Goal: Task Accomplishment & Management: Use online tool/utility

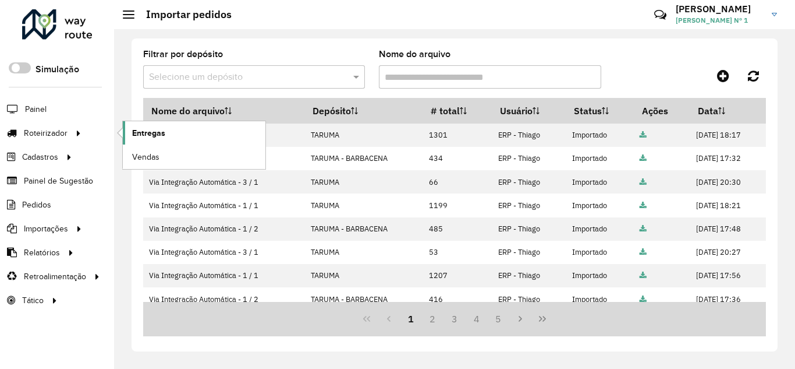
click at [154, 125] on link "Entregas" at bounding box center [194, 132] width 143 height 23
click at [148, 135] on span "Entregas" at bounding box center [148, 133] width 33 height 12
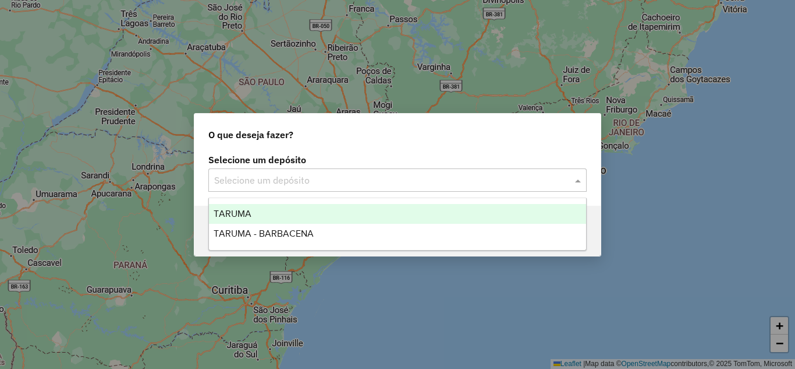
click at [275, 177] on input "text" at bounding box center [386, 181] width 344 height 14
click at [274, 208] on div "TARUMA" at bounding box center [397, 214] width 377 height 20
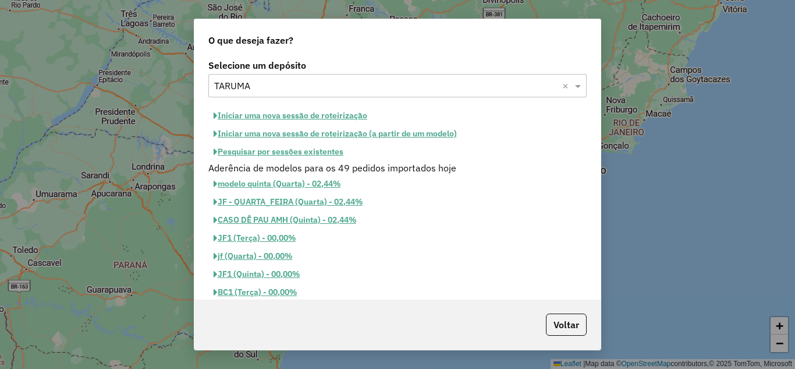
click at [297, 115] on button "Iniciar uma nova sessão de roteirização" at bounding box center [290, 116] width 164 height 18
select select "*"
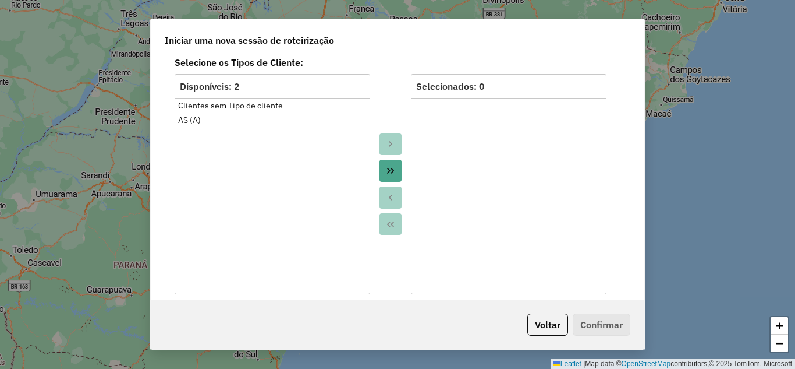
scroll to position [699, 0]
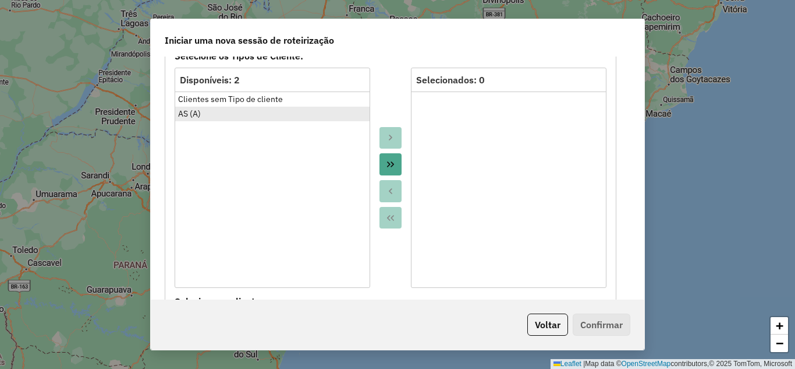
click at [216, 109] on div "AS (A)" at bounding box center [272, 114] width 189 height 12
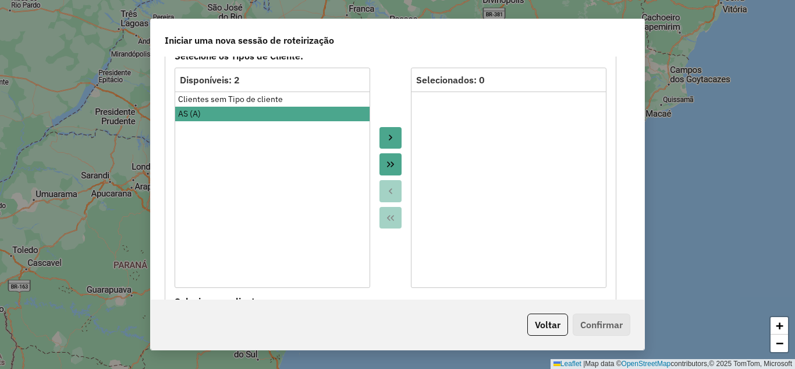
click at [389, 139] on icon "Move to Target" at bounding box center [390, 138] width 3 height 6
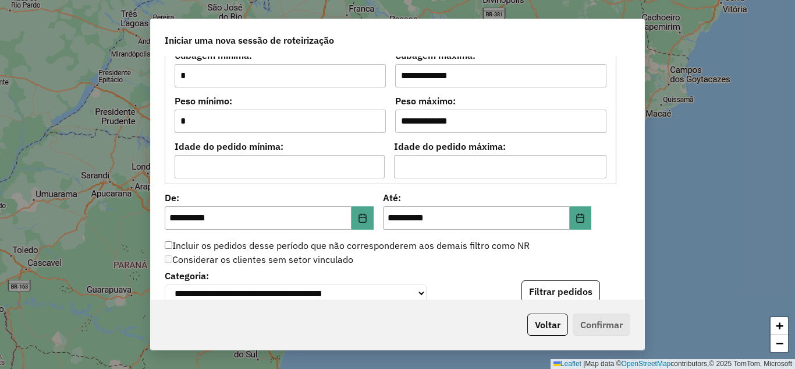
scroll to position [1106, 0]
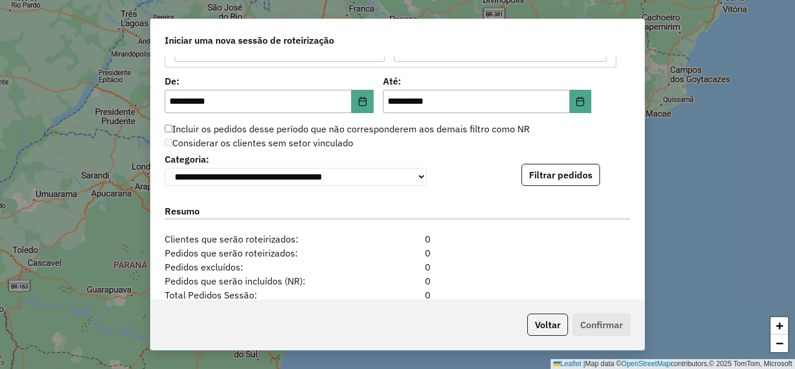
click at [376, 129] on label "Incluir os pedidos desse período que não corresponderem aos demais filtro como …" at bounding box center [347, 129] width 365 height 14
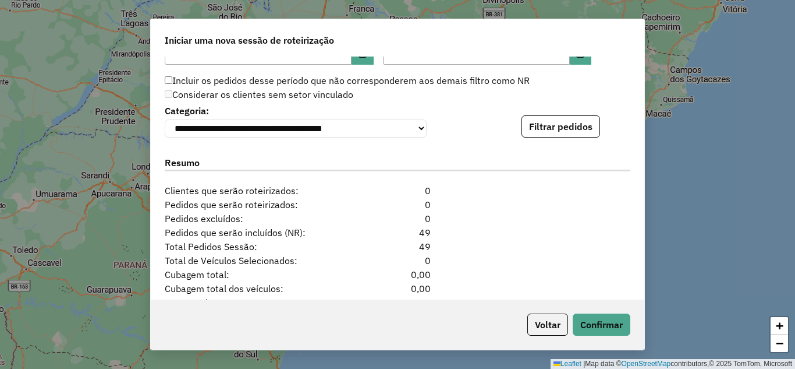
scroll to position [1223, 0]
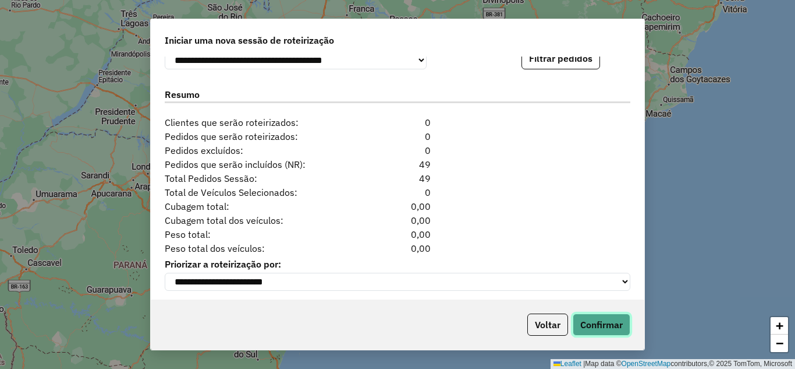
click at [597, 320] on button "Confirmar" at bounding box center [602, 324] width 58 height 22
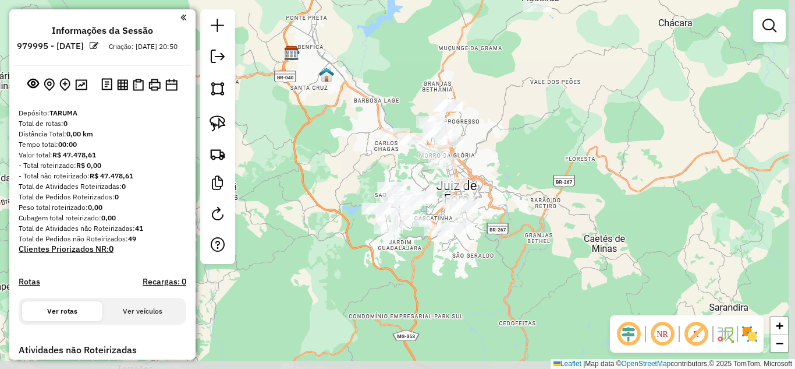
drag, startPoint x: 525, startPoint y: 206, endPoint x: 514, endPoint y: 130, distance: 77.1
click at [514, 130] on div "Janela de atendimento Grade de atendimento Capacidade Transportadoras Veículos …" at bounding box center [397, 184] width 795 height 369
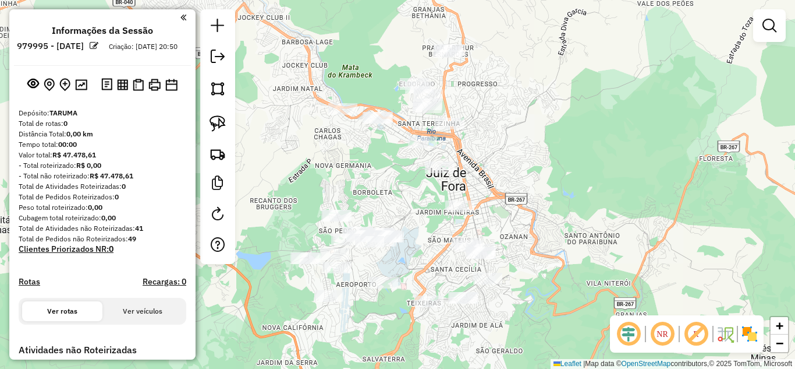
drag, startPoint x: 494, startPoint y: 154, endPoint x: 522, endPoint y: 122, distance: 42.1
click at [522, 123] on div "Janela de atendimento Grade de atendimento Capacidade Transportadoras Veículos …" at bounding box center [397, 184] width 795 height 369
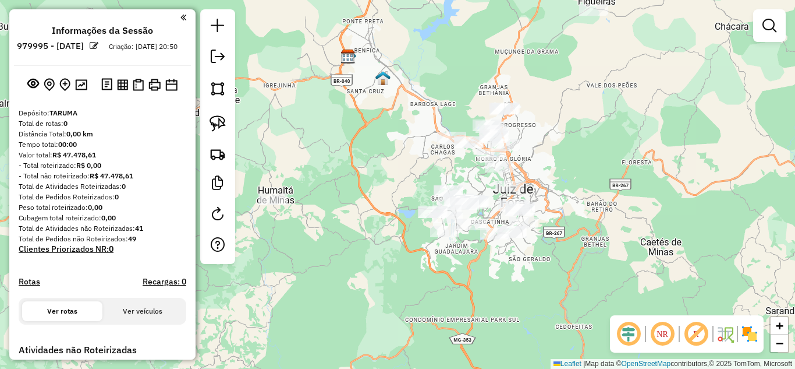
drag, startPoint x: 523, startPoint y: 99, endPoint x: 534, endPoint y: 128, distance: 30.6
click at [534, 128] on div "Janela de atendimento Grade de atendimento Capacidade Transportadoras Veículos …" at bounding box center [397, 184] width 795 height 369
click at [225, 119] on img at bounding box center [218, 123] width 16 height 16
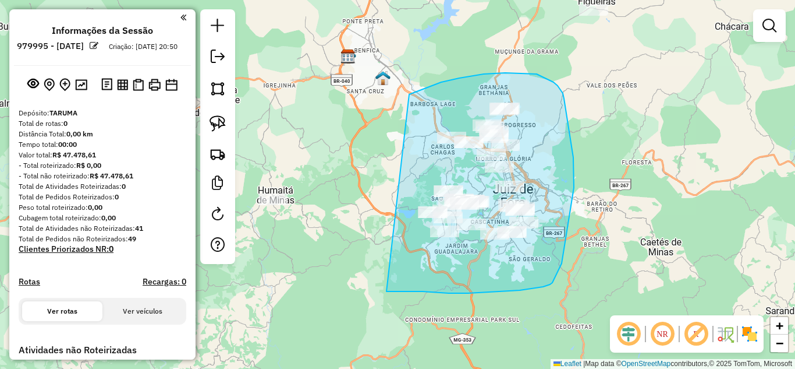
drag, startPoint x: 459, startPoint y: 78, endPoint x: 387, endPoint y: 291, distance: 225.2
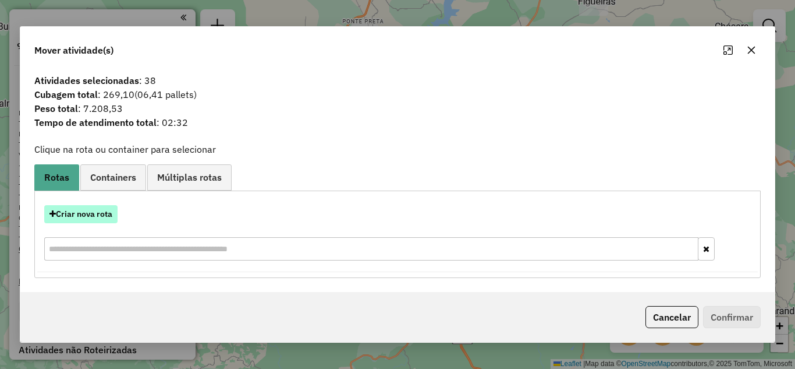
click at [89, 218] on button "Criar nova rota" at bounding box center [80, 214] width 73 height 18
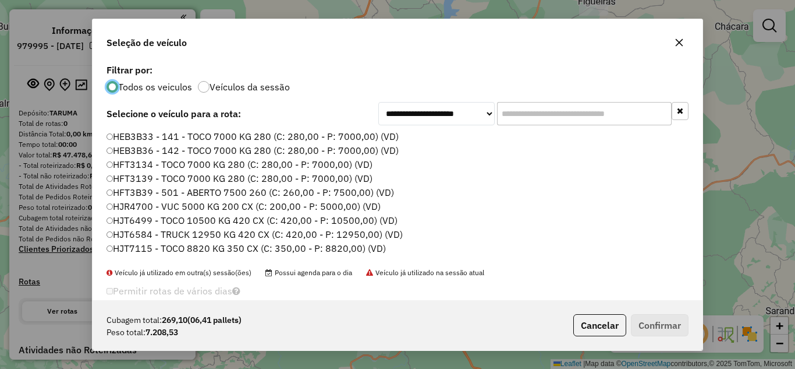
scroll to position [6, 3]
click at [645, 114] on input "text" at bounding box center [584, 113] width 175 height 23
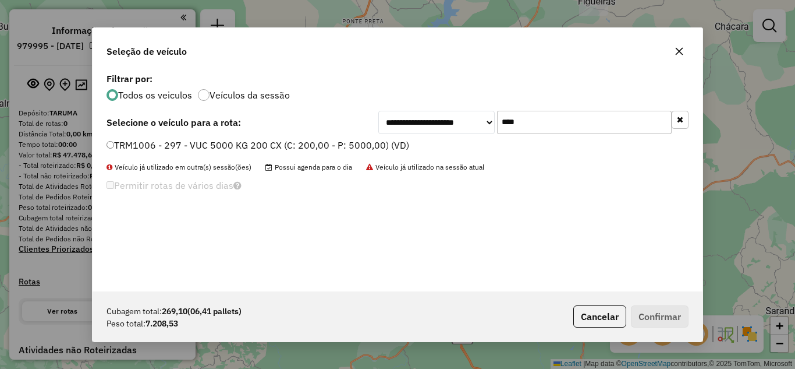
type input "****"
click at [246, 140] on label "TRM1006 - 297 - VUC 5000 KG 200 CX (C: 200,00 - P: 5000,00) (VD)" at bounding box center [258, 145] width 303 height 14
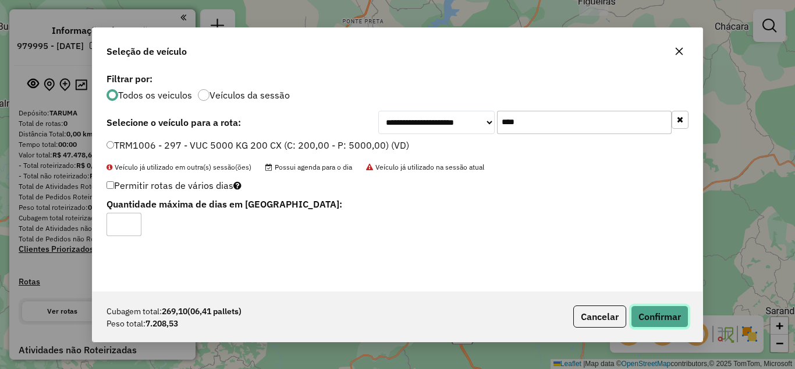
click at [640, 311] on button "Confirmar" at bounding box center [660, 316] width 58 height 22
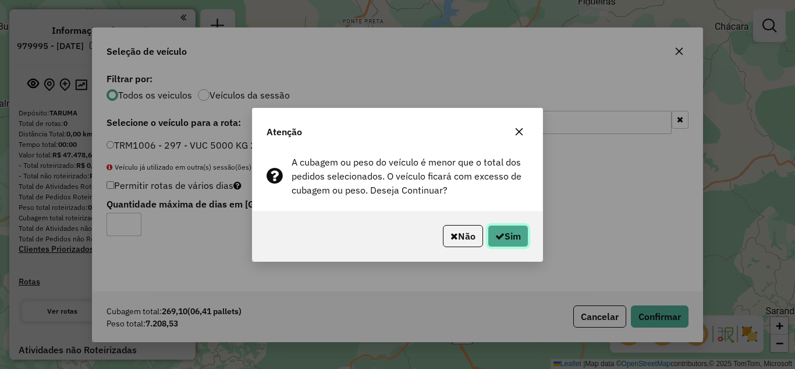
click at [506, 227] on button "Sim" at bounding box center [508, 236] width 41 height 22
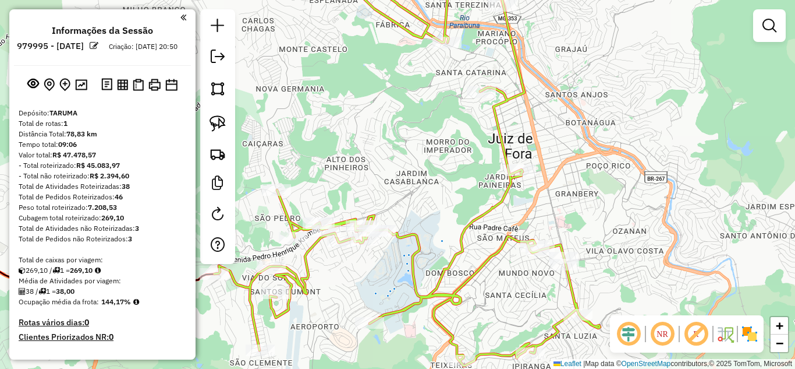
drag, startPoint x: 567, startPoint y: 153, endPoint x: 565, endPoint y: 181, distance: 28.6
click at [565, 181] on div "Janela de atendimento Grade de atendimento Capacidade Transportadoras Veículos …" at bounding box center [397, 184] width 795 height 369
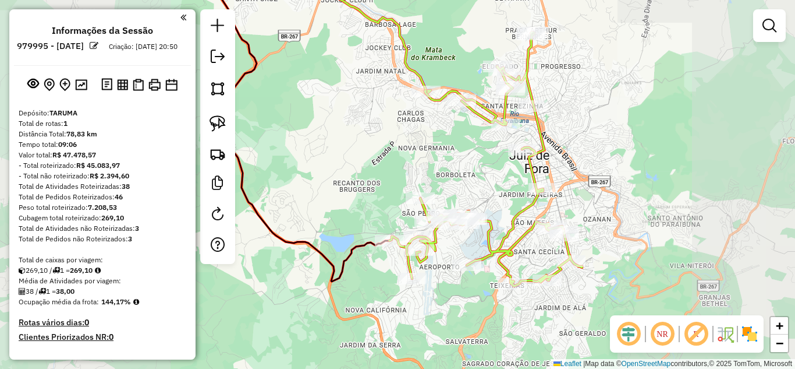
drag, startPoint x: 571, startPoint y: 136, endPoint x: 562, endPoint y: 171, distance: 35.9
click at [562, 171] on div "Janela de atendimento Grade de atendimento Capacidade Transportadoras Veículos …" at bounding box center [397, 184] width 795 height 369
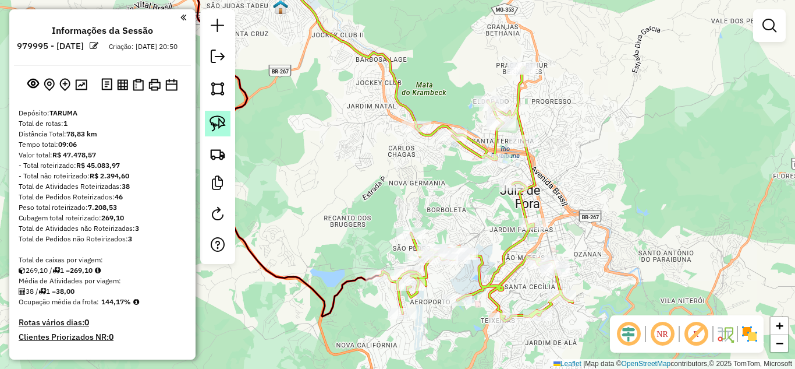
click at [227, 128] on link at bounding box center [218, 124] width 26 height 26
click at [228, 127] on link at bounding box center [218, 124] width 26 height 26
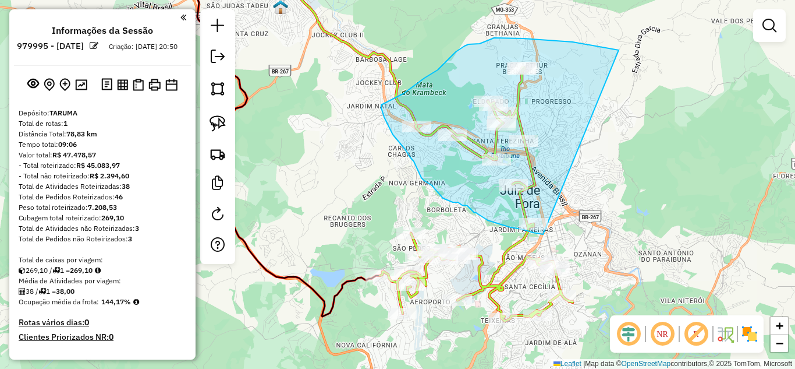
drag, startPoint x: 618, startPoint y: 50, endPoint x: 543, endPoint y: 234, distance: 198.5
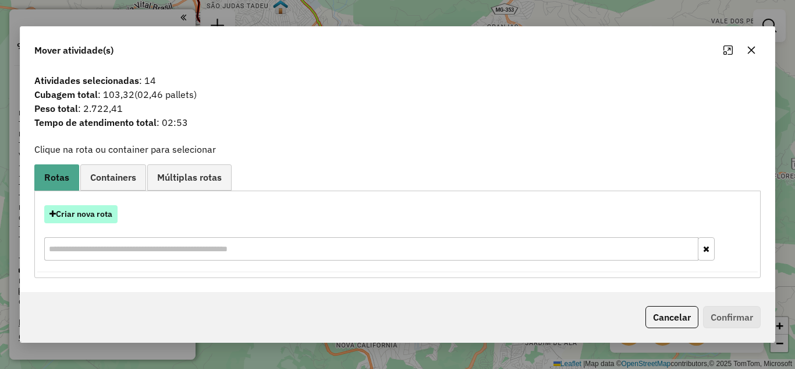
click at [107, 214] on button "Criar nova rota" at bounding box center [80, 214] width 73 height 18
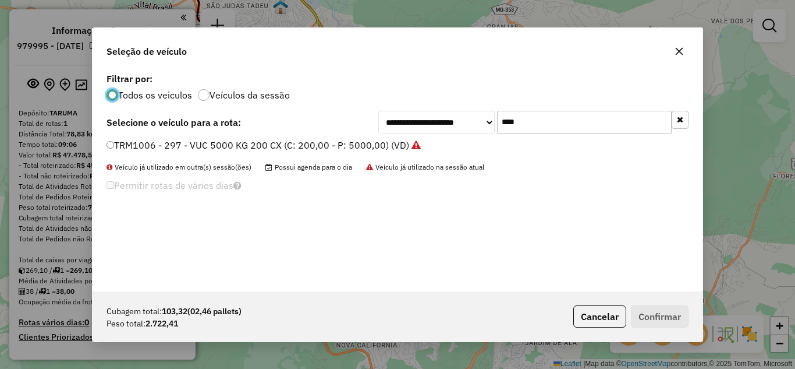
click at [311, 151] on label "TRM1006 - 297 - VUC 5000 KG 200 CX (C: 200,00 - P: 5000,00) (VD)" at bounding box center [264, 145] width 314 height 14
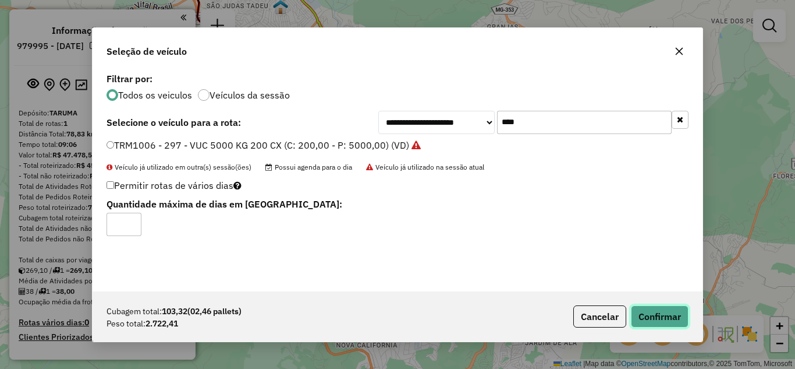
click at [671, 311] on button "Confirmar" at bounding box center [660, 316] width 58 height 22
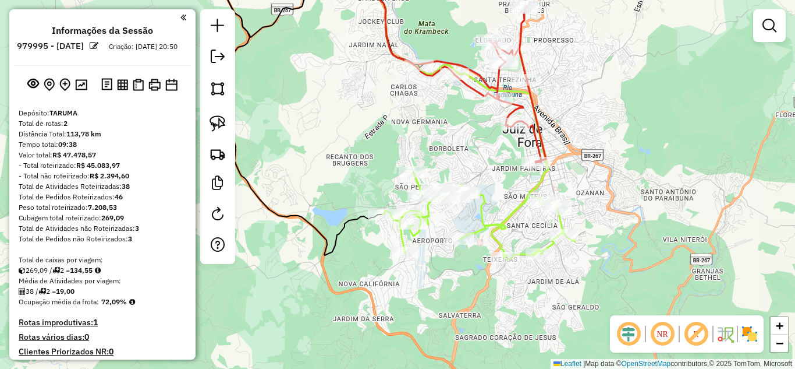
drag, startPoint x: 621, startPoint y: 253, endPoint x: 614, endPoint y: 184, distance: 69.7
click at [624, 183] on div "Janela de atendimento Grade de atendimento Capacidade Transportadoras Veículos …" at bounding box center [397, 184] width 795 height 369
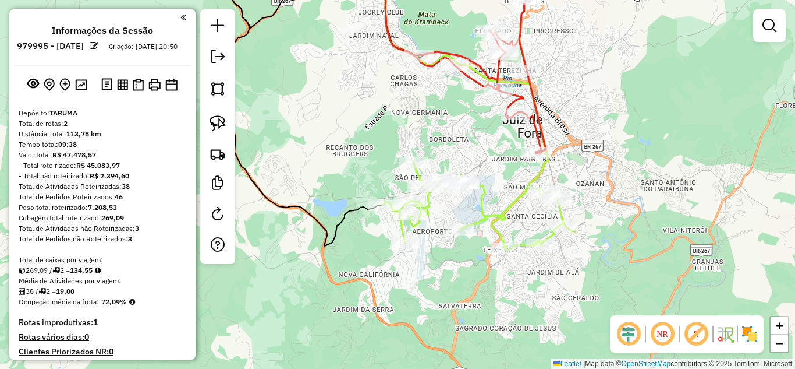
click at [509, 208] on icon at bounding box center [479, 206] width 193 height 88
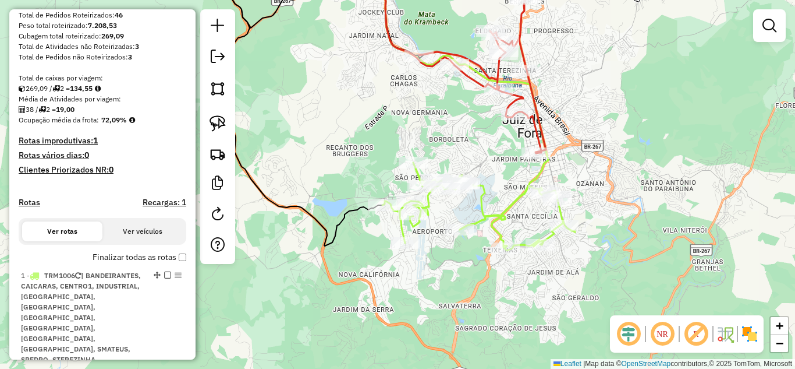
select select "**********"
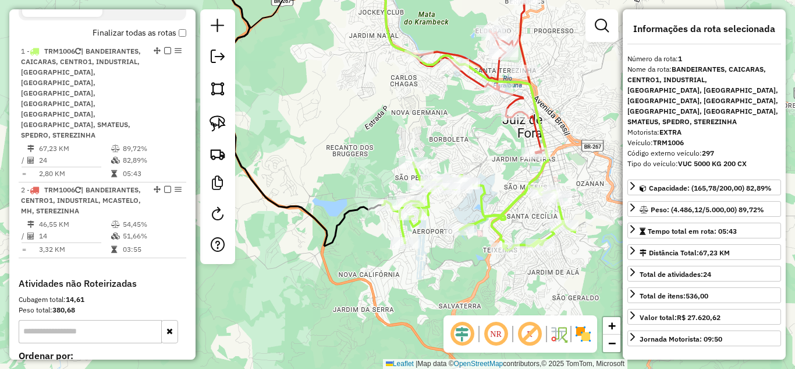
scroll to position [451, 0]
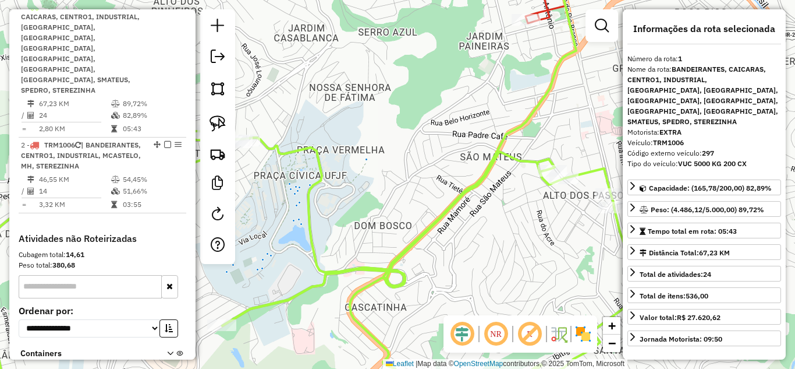
drag, startPoint x: 565, startPoint y: 89, endPoint x: 555, endPoint y: 220, distance: 132.0
click at [555, 220] on div "Janela de atendimento Grade de atendimento Capacidade Transportadoras Veículos …" at bounding box center [397, 184] width 795 height 369
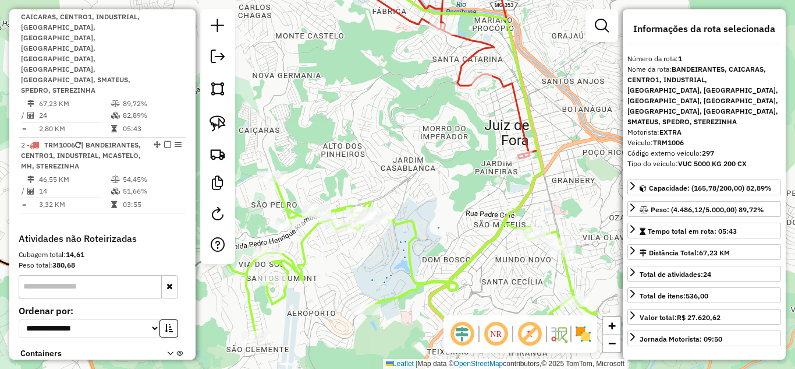
click at [518, 132] on icon at bounding box center [447, 60] width 182 height 195
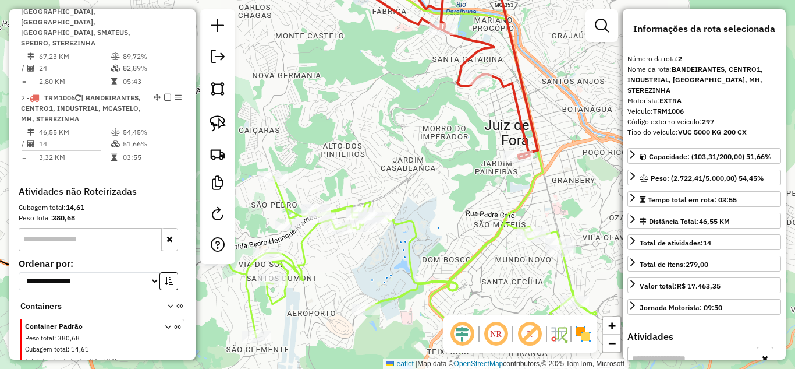
scroll to position [523, 0]
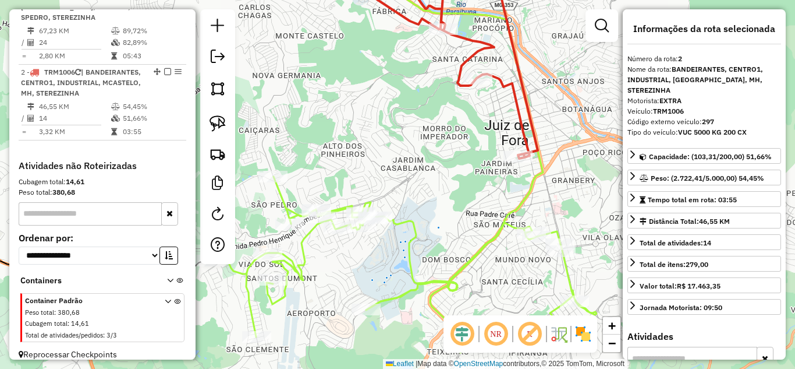
drag, startPoint x: 570, startPoint y: 187, endPoint x: 521, endPoint y: 141, distance: 67.1
click at [522, 145] on div "Janela de atendimento Grade de atendimento Capacidade Transportadoras Veículos …" at bounding box center [397, 184] width 795 height 369
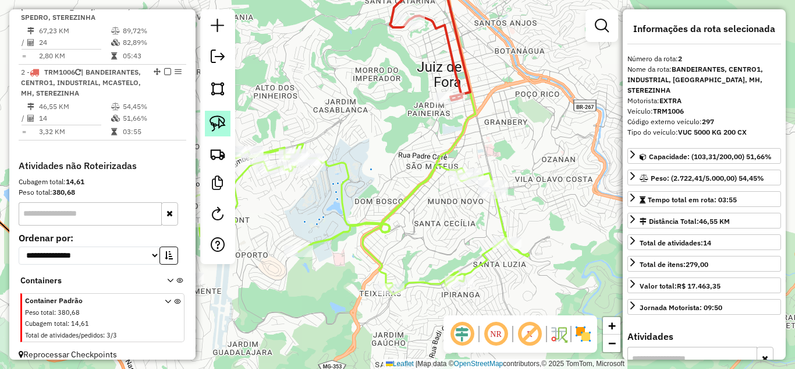
click at [214, 124] on img at bounding box center [218, 123] width 16 height 16
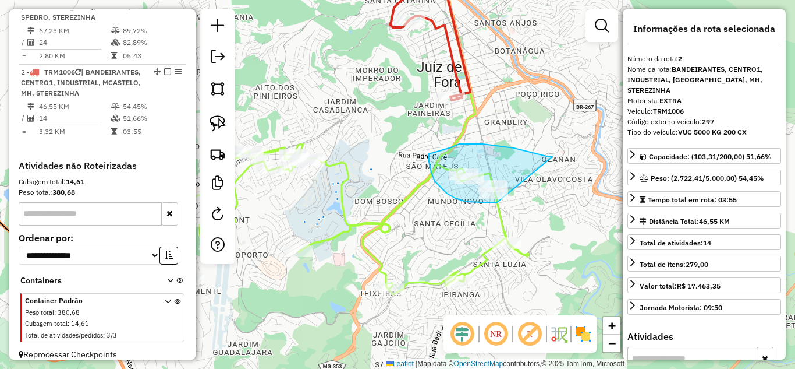
drag, startPoint x: 470, startPoint y: 144, endPoint x: 501, endPoint y: 203, distance: 66.4
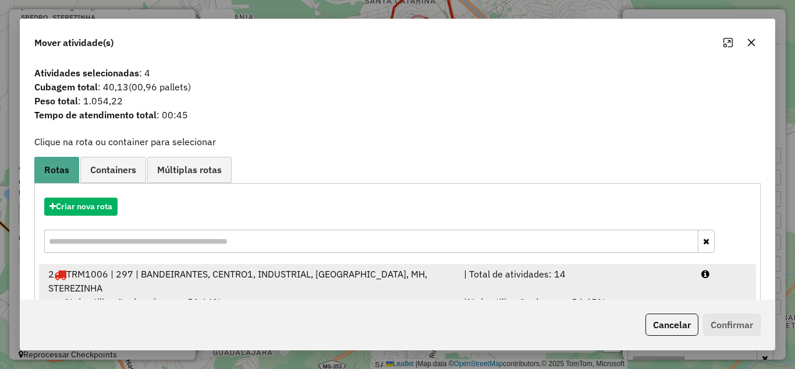
click at [196, 270] on span "TRM1006 | 297 | BANDEIRANTES, CENTRO1, INDUSTRIAL, MCASTELO, MH, STEREZINHA" at bounding box center [237, 281] width 379 height 26
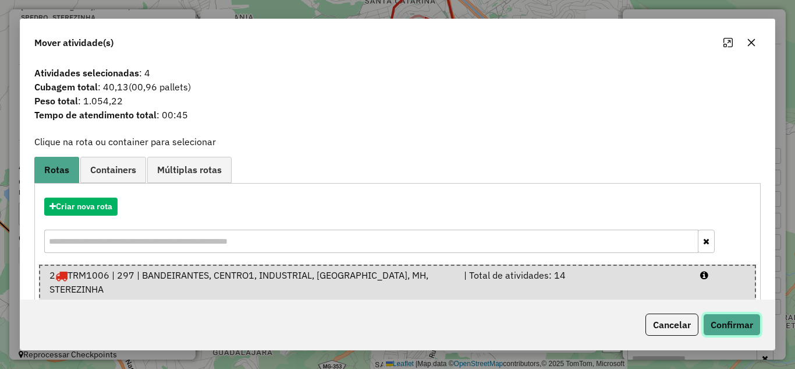
click at [732, 329] on button "Confirmar" at bounding box center [732, 324] width 58 height 22
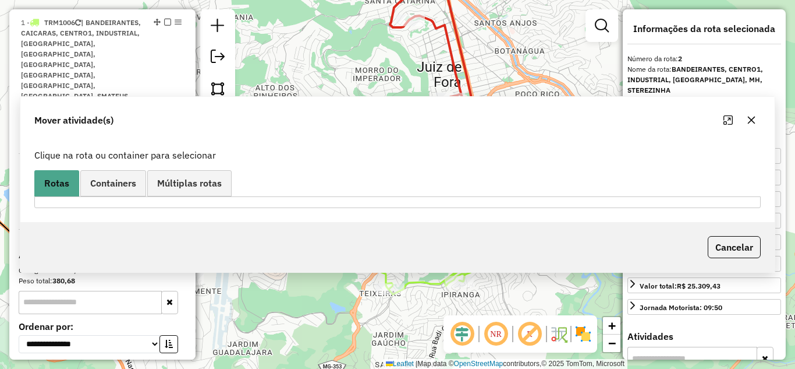
scroll to position [509, 0]
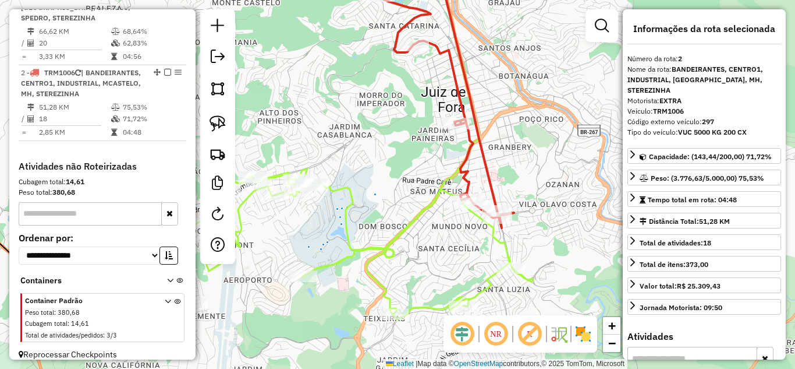
drag, startPoint x: 514, startPoint y: 142, endPoint x: 498, endPoint y: 178, distance: 39.4
click at [516, 171] on div "Janela de atendimento Grade de atendimento Capacidade Transportadoras Veículos …" at bounding box center [397, 184] width 795 height 369
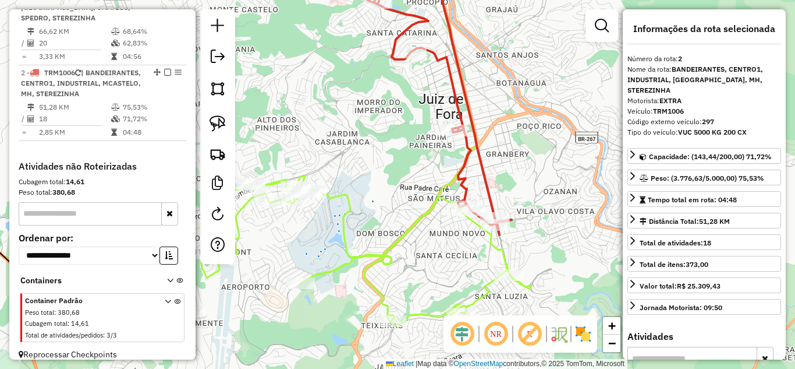
click at [486, 175] on icon at bounding box center [405, 98] width 213 height 271
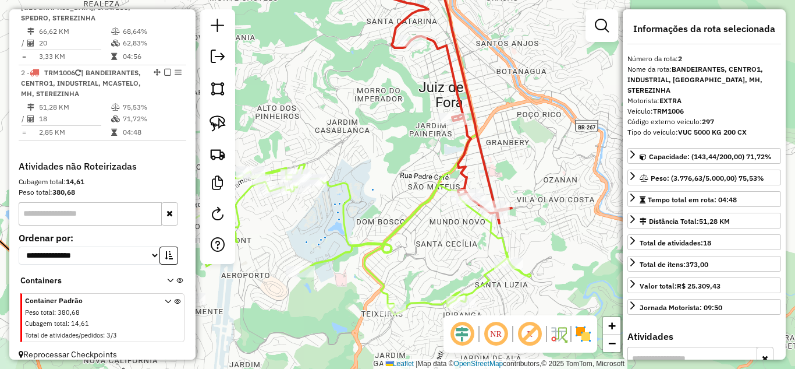
drag, startPoint x: 486, startPoint y: 175, endPoint x: 491, endPoint y: 160, distance: 15.7
click at [483, 130] on icon at bounding box center [405, 87] width 213 height 271
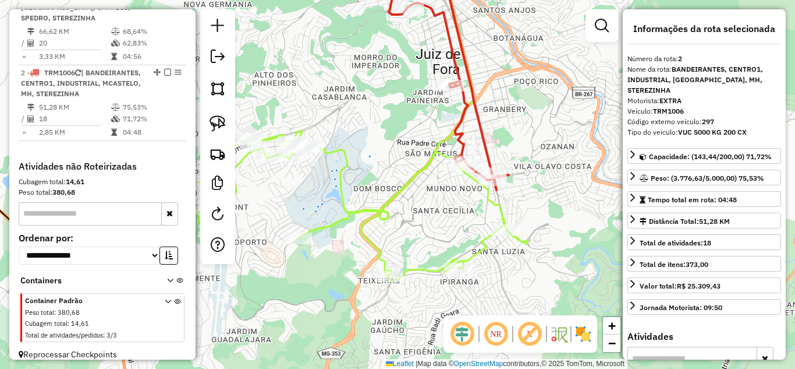
click at [502, 214] on icon at bounding box center [335, 193] width 386 height 176
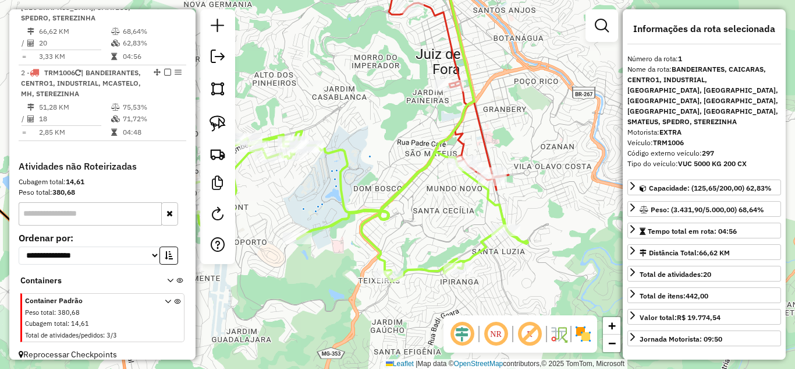
scroll to position [437, 0]
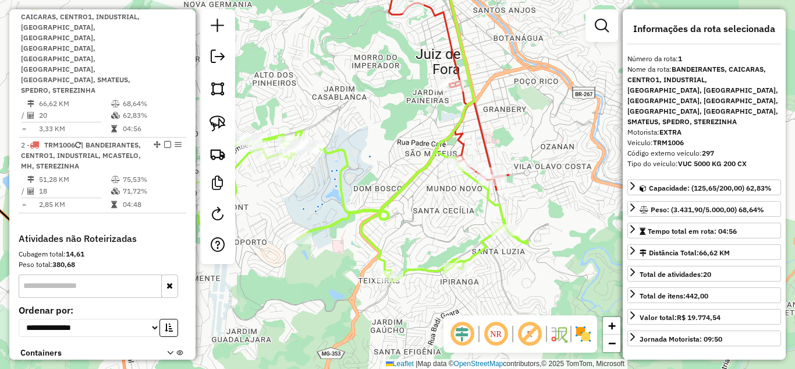
click at [409, 210] on div "Janela de atendimento Grade de atendimento Capacidade Transportadoras Veículos …" at bounding box center [397, 184] width 795 height 369
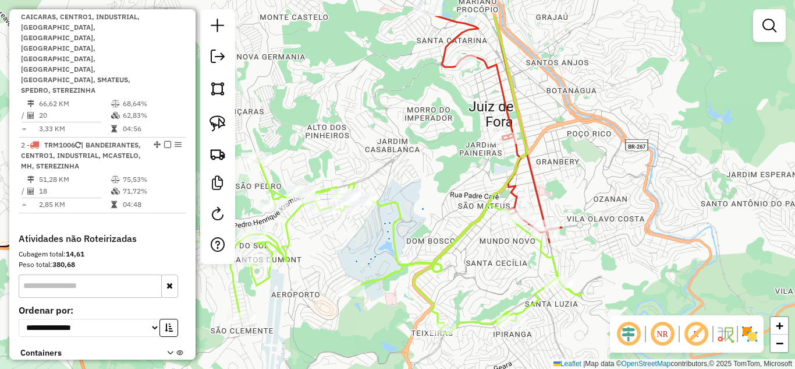
drag, startPoint x: 471, startPoint y: 255, endPoint x: 476, endPoint y: 262, distance: 8.7
click at [476, 261] on div "Janela de atendimento Grade de atendimento Capacidade Transportadoras Veículos …" at bounding box center [397, 184] width 795 height 369
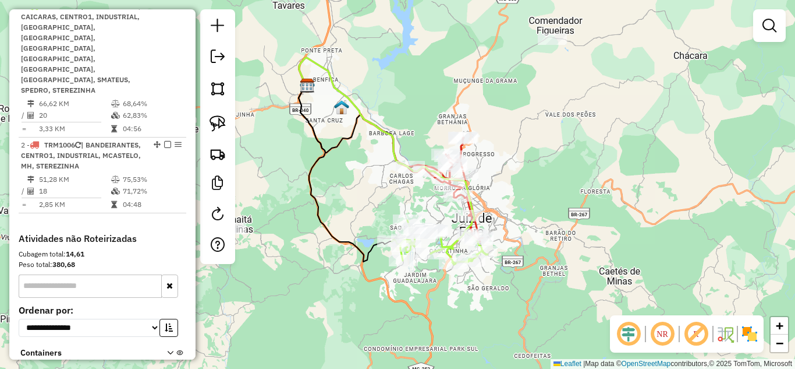
drag, startPoint x: 458, startPoint y: 235, endPoint x: 439, endPoint y: 215, distance: 27.6
click at [440, 215] on div "Janela de atendimento Grade de atendimento Capacidade Transportadoras Veículos …" at bounding box center [397, 184] width 795 height 369
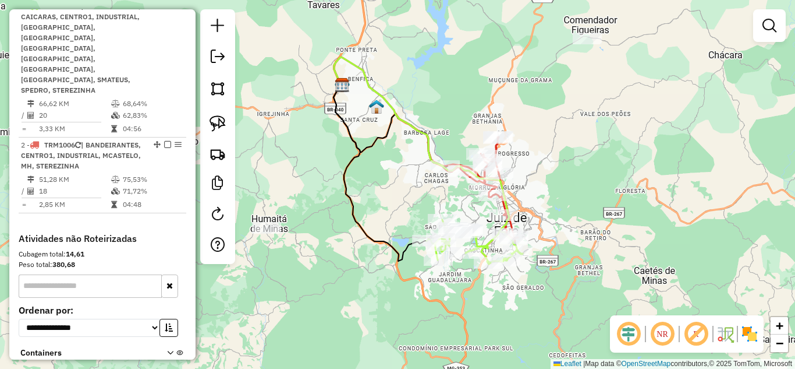
drag, startPoint x: 428, startPoint y: 215, endPoint x: 505, endPoint y: 217, distance: 76.9
click at [504, 217] on div "Janela de atendimento Grade de atendimento Capacidade Transportadoras Veículos …" at bounding box center [397, 184] width 795 height 369
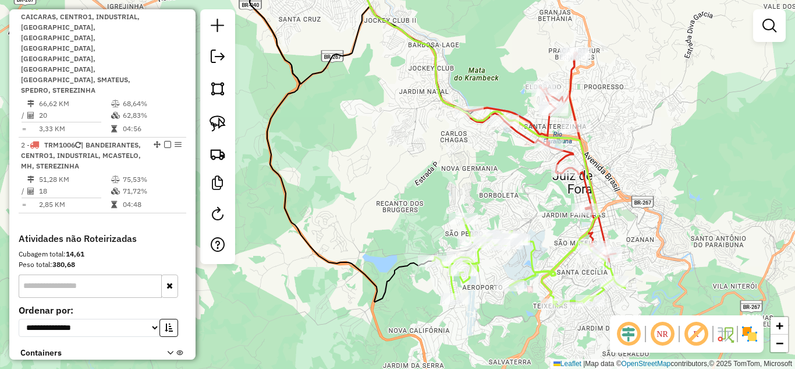
drag, startPoint x: 507, startPoint y: 217, endPoint x: 493, endPoint y: 172, distance: 47.0
click at [494, 174] on div "Janela de atendimento Grade de atendimento Capacidade Transportadoras Veículos …" at bounding box center [397, 184] width 795 height 369
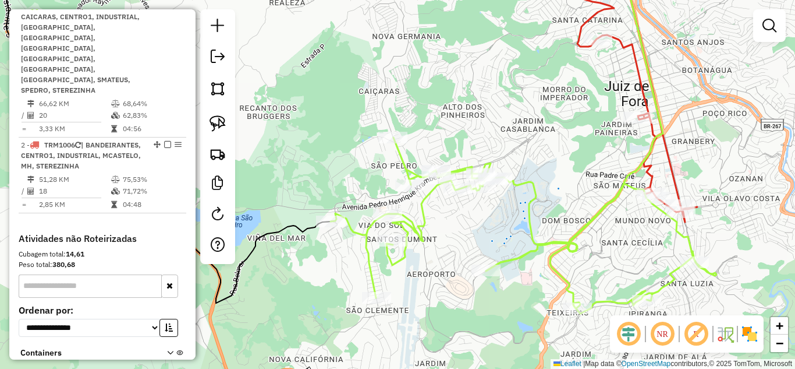
click at [529, 208] on icon at bounding box center [524, 225] width 386 height 176
select select "**********"
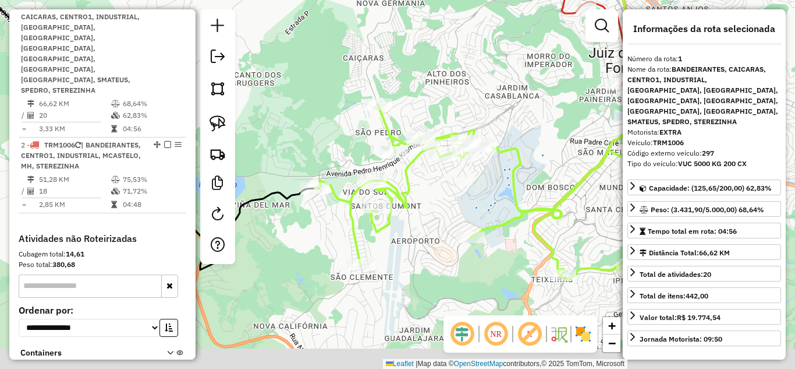
drag, startPoint x: 562, startPoint y: 218, endPoint x: 547, endPoint y: 185, distance: 36.7
click at [547, 185] on div "Janela de atendimento Grade de atendimento Capacidade Transportadoras Veículos …" at bounding box center [397, 184] width 795 height 369
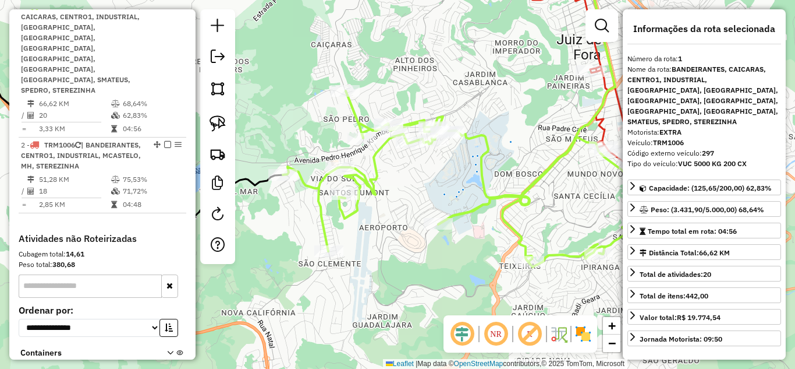
drag, startPoint x: 556, startPoint y: 185, endPoint x: 515, endPoint y: 162, distance: 46.7
click at [516, 163] on div "Janela de atendimento Grade de atendimento Capacidade Transportadoras Veículos …" at bounding box center [397, 184] width 795 height 369
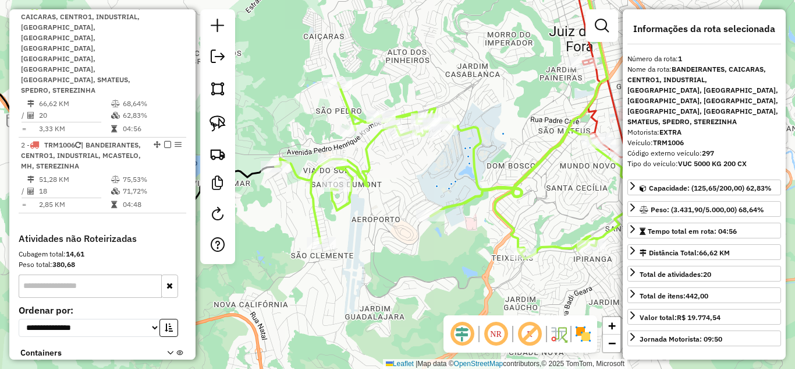
click at [515, 161] on div "Janela de atendimento Grade de atendimento Capacidade Transportadoras Veículos …" at bounding box center [397, 184] width 795 height 369
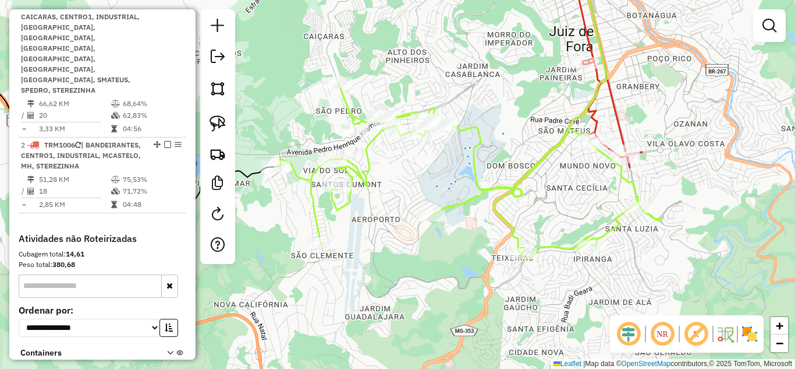
drag, startPoint x: 510, startPoint y: 152, endPoint x: 509, endPoint y: 195, distance: 43.1
click at [509, 192] on div "Janela de atendimento Grade de atendimento Capacidade Transportadoras Veículos …" at bounding box center [397, 184] width 795 height 369
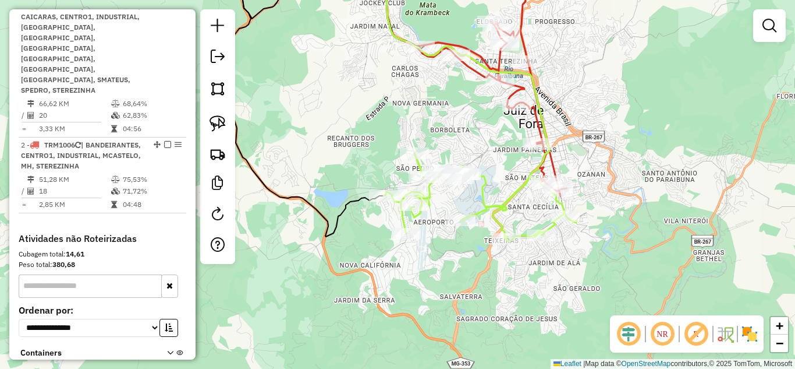
drag, startPoint x: 509, startPoint y: 196, endPoint x: 496, endPoint y: 187, distance: 16.3
click at [496, 187] on div "Janela de atendimento Grade de atendimento Capacidade Transportadoras Veículos …" at bounding box center [397, 184] width 795 height 369
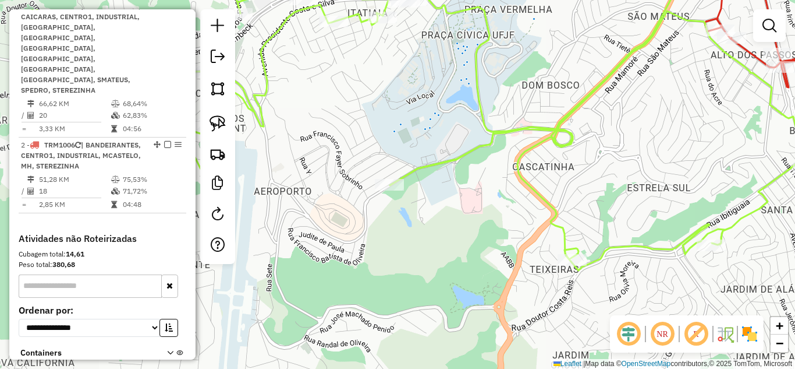
drag, startPoint x: 491, startPoint y: 200, endPoint x: 616, endPoint y: 218, distance: 125.8
click at [610, 217] on div "Janela de atendimento Grade de atendimento Capacidade Transportadoras Veículos …" at bounding box center [397, 184] width 795 height 369
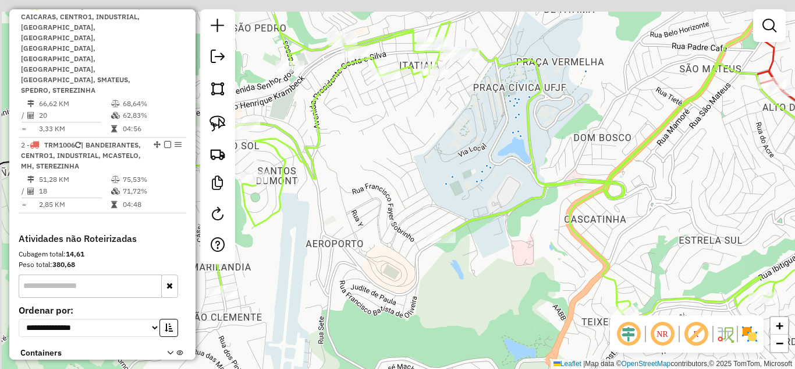
drag, startPoint x: 509, startPoint y: 196, endPoint x: 551, endPoint y: 254, distance: 71.3
click at [551, 254] on div "Janela de atendimento Grade de atendimento Capacidade Transportadoras Veículos …" at bounding box center [397, 184] width 795 height 369
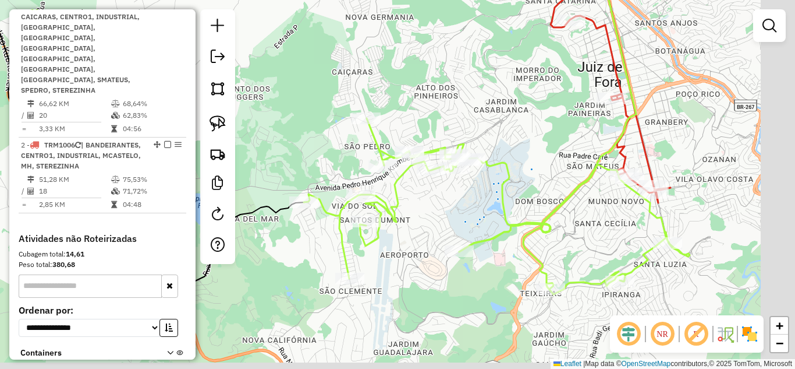
drag, startPoint x: 509, startPoint y: 220, endPoint x: 466, endPoint y: 212, distance: 43.3
click at [466, 212] on div "Janela de atendimento Grade de atendimento Capacidade Transportadoras Veículos …" at bounding box center [397, 184] width 795 height 369
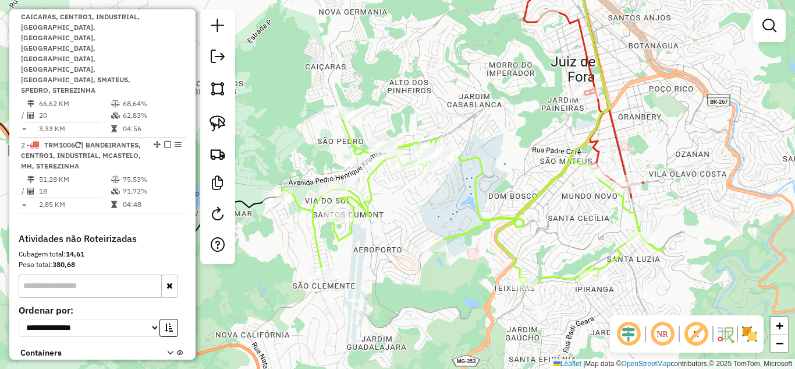
click at [597, 143] on icon at bounding box center [572, 80] width 143 height 234
select select "**********"
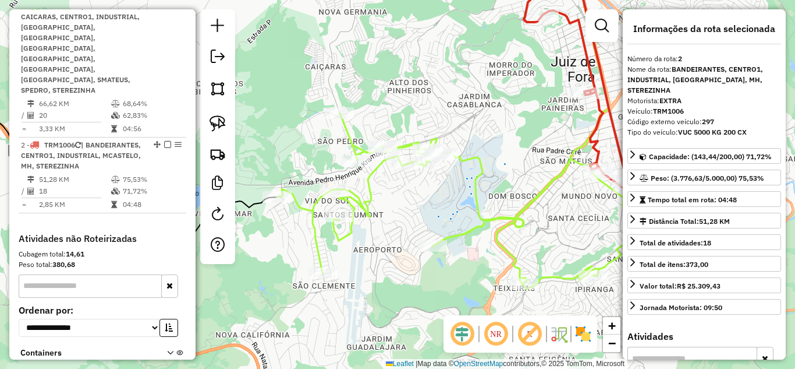
scroll to position [509, 0]
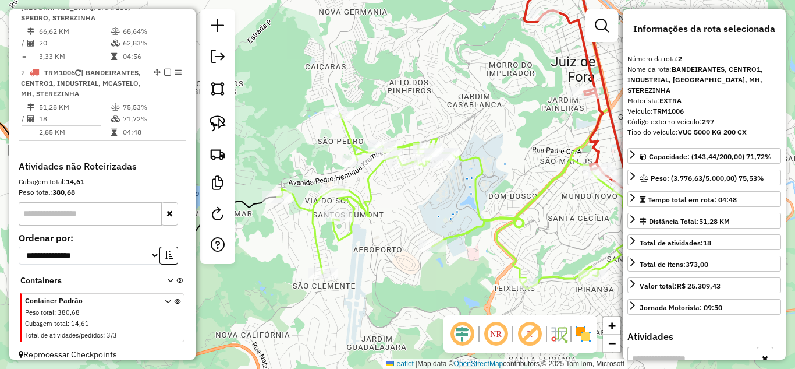
click at [497, 132] on div "Janela de atendimento Grade de atendimento Capacidade Transportadoras Veículos …" at bounding box center [397, 184] width 795 height 369
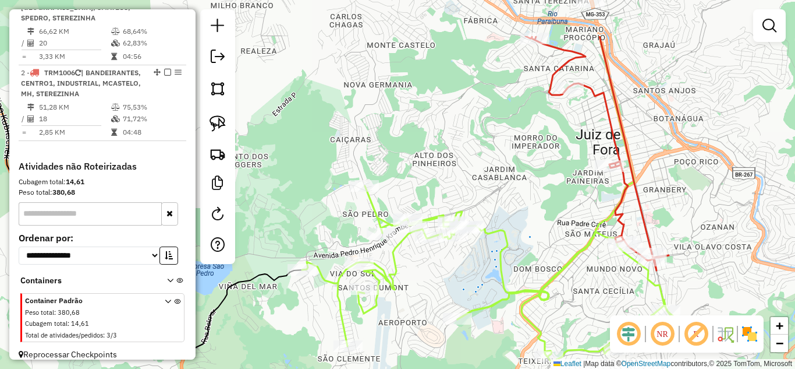
drag, startPoint x: 497, startPoint y: 123, endPoint x: 522, endPoint y: 197, distance: 77.5
click at [522, 197] on div "Janela de atendimento Grade de atendimento Capacidade Transportadoras Veículos …" at bounding box center [397, 184] width 795 height 369
drag, startPoint x: 542, startPoint y: 213, endPoint x: 550, endPoint y: 239, distance: 27.4
click at [550, 238] on div "Janela de atendimento Grade de atendimento Capacidade Transportadoras Veículos …" at bounding box center [397, 184] width 795 height 369
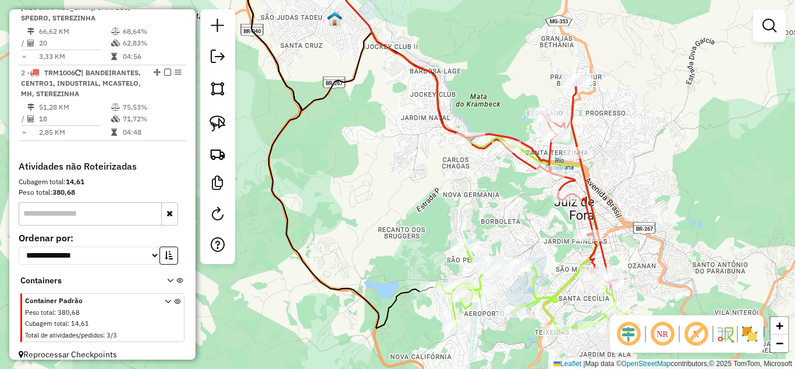
click at [597, 253] on icon at bounding box center [544, 183] width 147 height 208
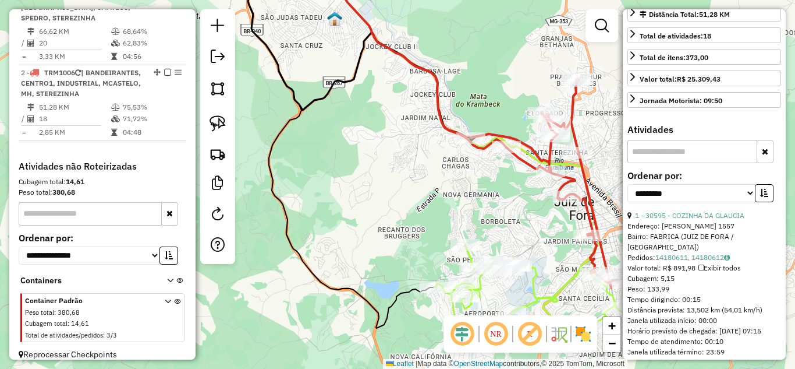
scroll to position [233, 0]
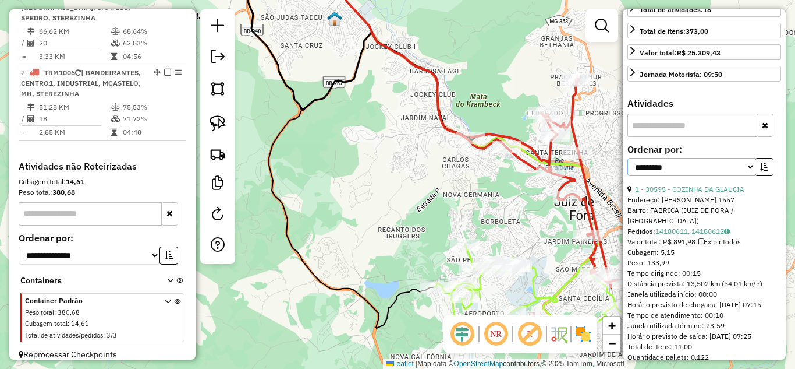
click at [709, 159] on select "**********" at bounding box center [692, 167] width 128 height 18
select select "*********"
click at [628, 158] on select "**********" at bounding box center [692, 167] width 128 height 18
click at [758, 161] on button "button" at bounding box center [764, 167] width 19 height 18
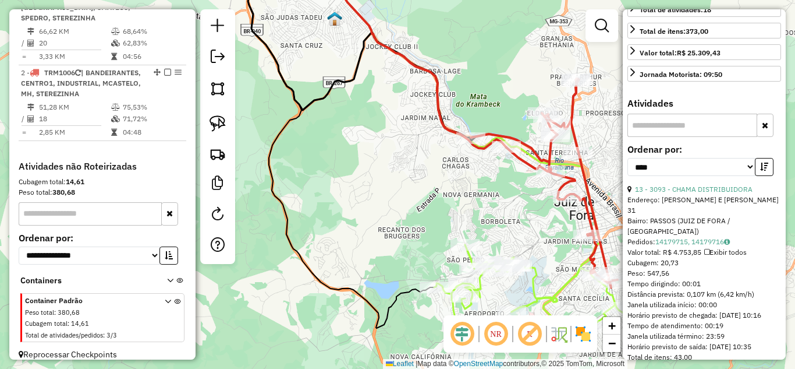
click at [718, 194] on div "Endereço: R MORAIS E CASTRO 31" at bounding box center [705, 204] width 154 height 21
click at [719, 185] on link "13 - 3093 - CHAMA DISTRIBUIDORA" at bounding box center [694, 189] width 118 height 9
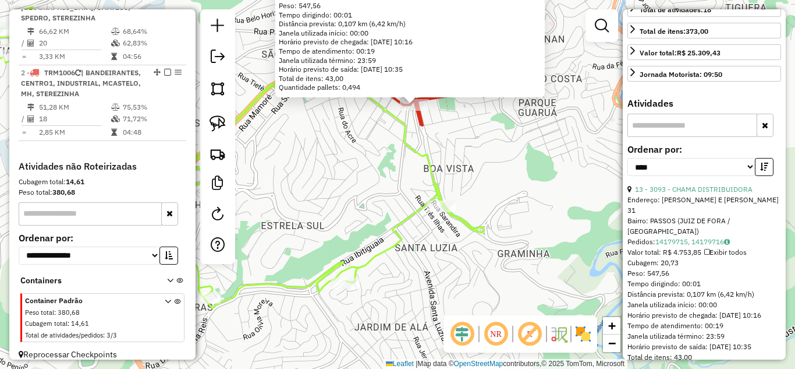
click at [435, 158] on icon at bounding box center [202, 157] width 564 height 301
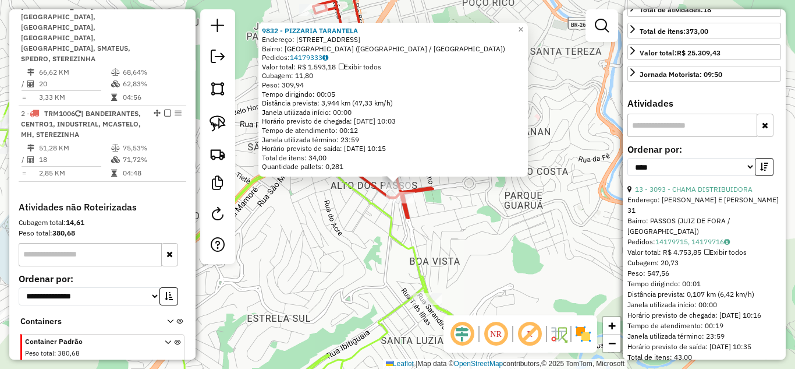
scroll to position [509, 0]
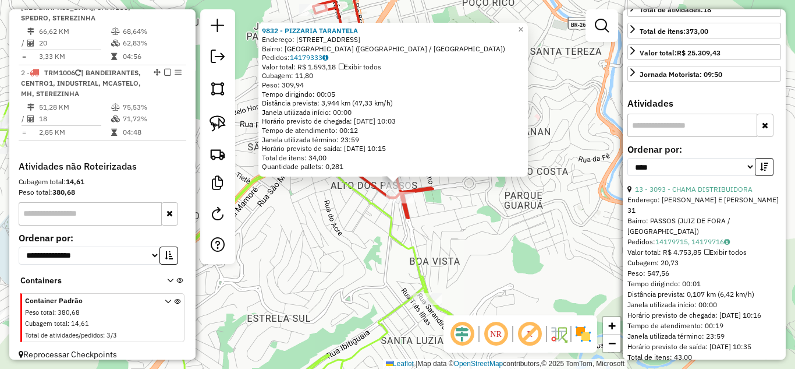
click at [464, 225] on div "9832 - PIZZARIA TARANTELA Endereço: Avenida Barão do Rio Branco, 3896 Bairro: A…" at bounding box center [397, 184] width 795 height 369
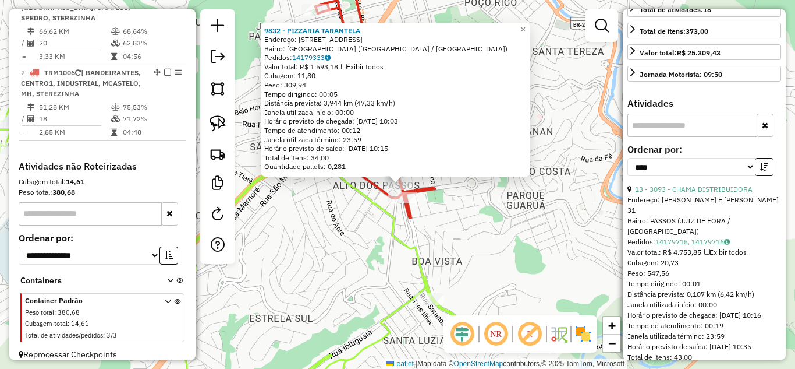
click at [423, 260] on icon at bounding box center [196, 250] width 553 height 301
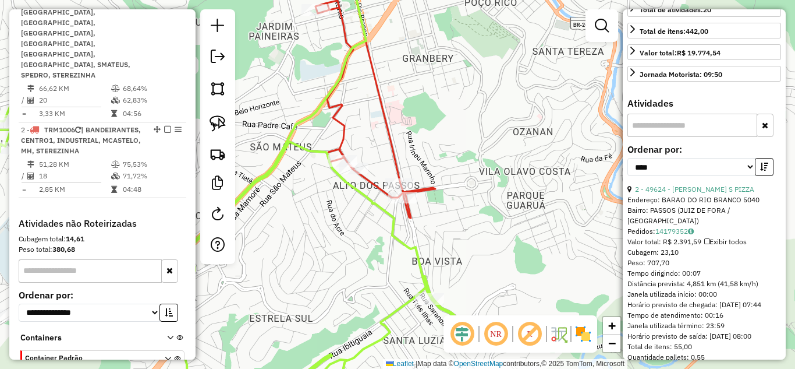
scroll to position [437, 0]
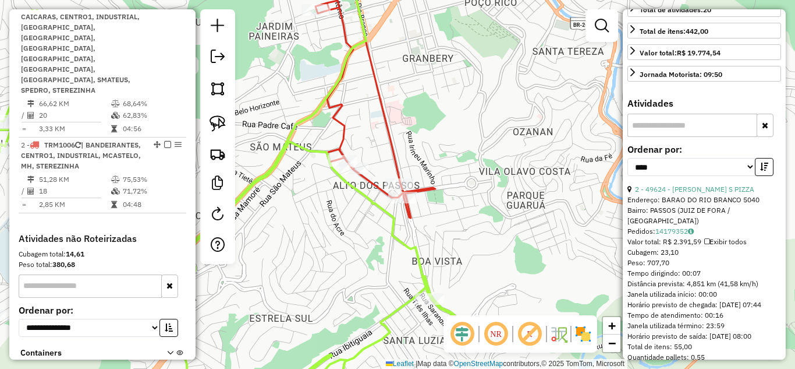
drag, startPoint x: 444, startPoint y: 248, endPoint x: 480, endPoint y: 232, distance: 39.6
click at [476, 236] on div "Janela de atendimento Grade de atendimento Capacidade Transportadoras Veículos …" at bounding box center [397, 184] width 795 height 369
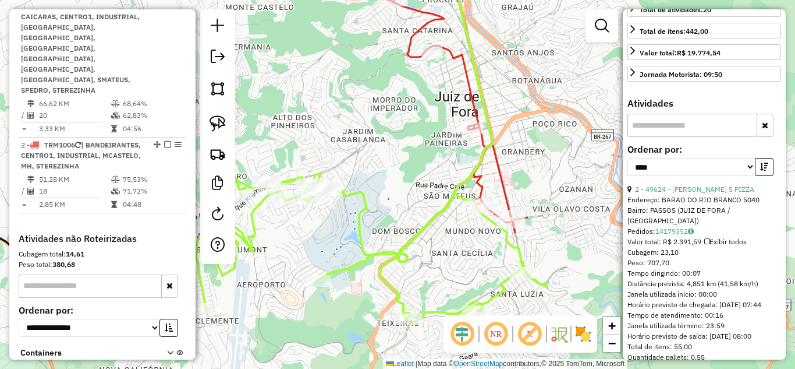
click at [406, 167] on div "Janela de atendimento Grade de atendimento Capacidade Transportadoras Veículos …" at bounding box center [397, 184] width 795 height 369
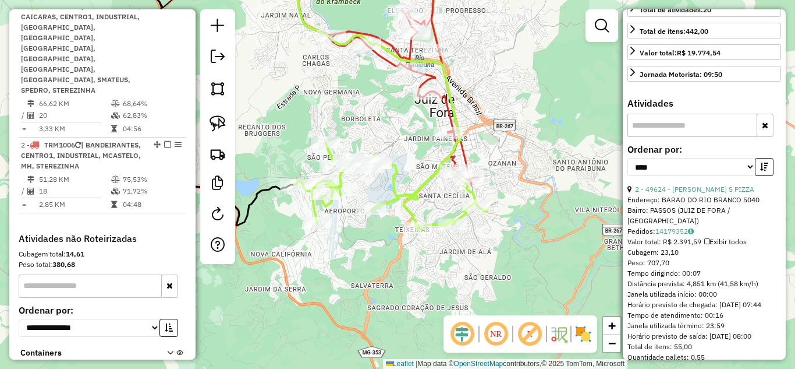
drag, startPoint x: 404, startPoint y: 160, endPoint x: 438, endPoint y: 238, distance: 84.5
click at [438, 234] on div "Janela de atendimento Grade de atendimento Capacidade Transportadoras Veículos …" at bounding box center [397, 184] width 795 height 369
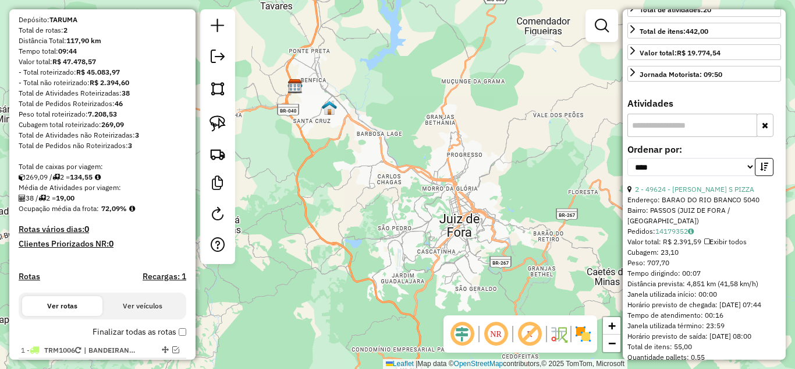
scroll to position [87, 0]
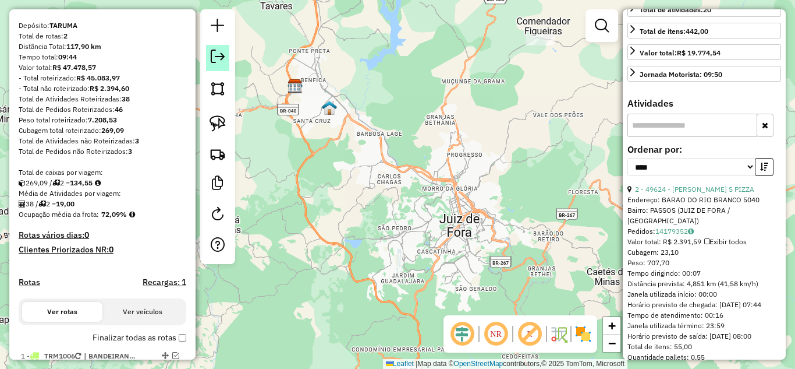
click at [215, 61] on em at bounding box center [218, 56] width 14 height 14
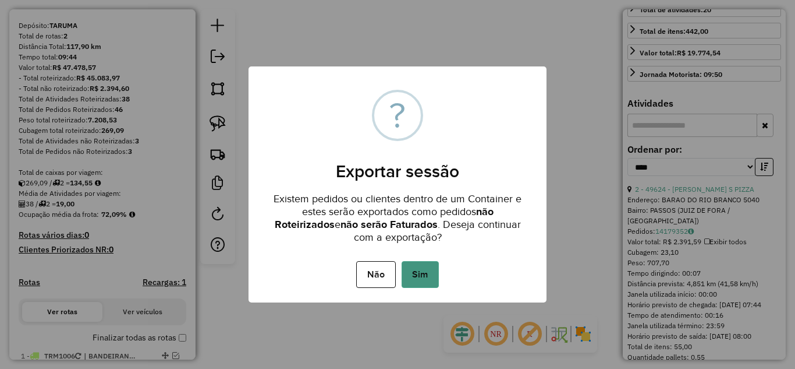
click at [430, 272] on button "Sim" at bounding box center [420, 274] width 37 height 27
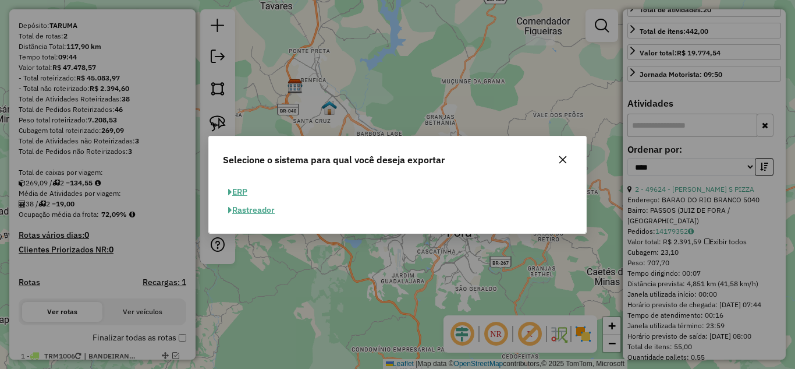
click at [249, 191] on button "ERP" at bounding box center [238, 192] width 30 height 18
select select "**"
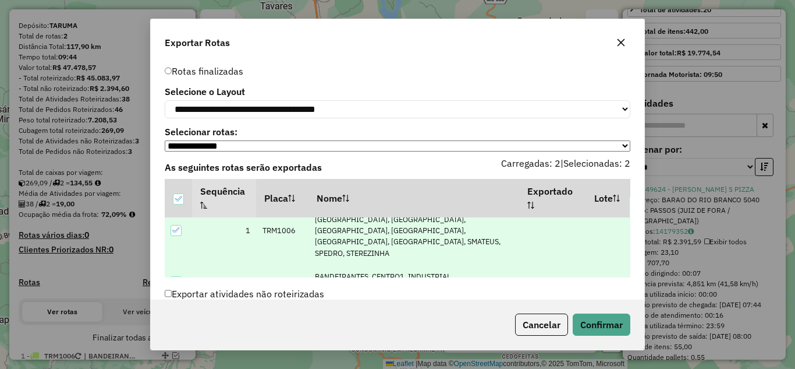
scroll to position [0, 0]
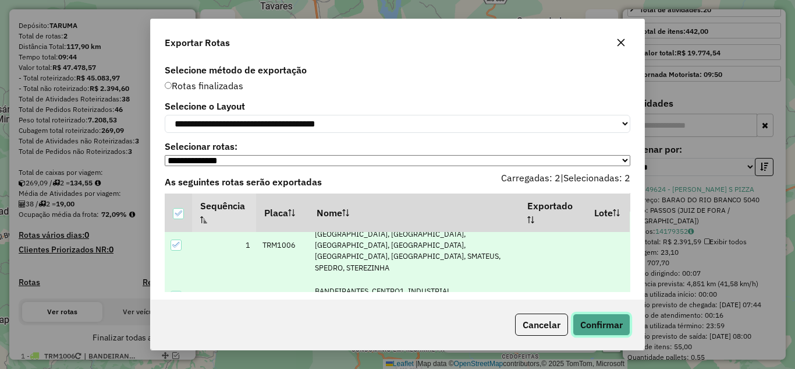
click at [596, 328] on button "Confirmar" at bounding box center [602, 324] width 58 height 22
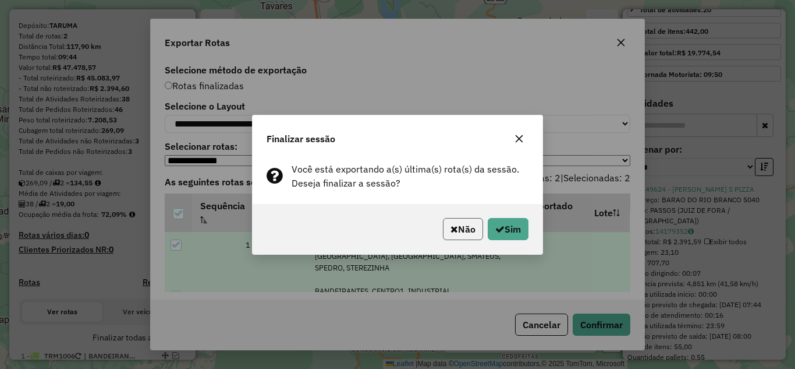
click at [459, 226] on button "Não" at bounding box center [463, 229] width 40 height 22
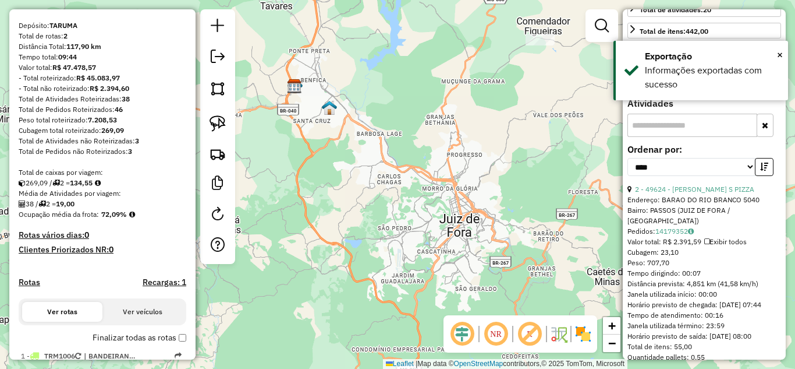
scroll to position [347, 0]
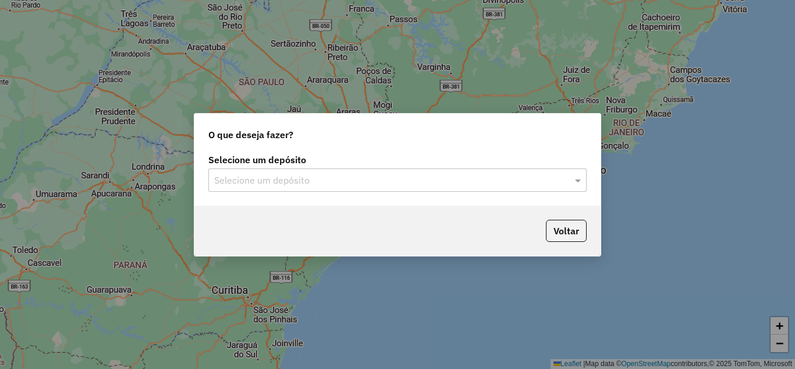
click at [398, 174] on input "text" at bounding box center [386, 181] width 344 height 14
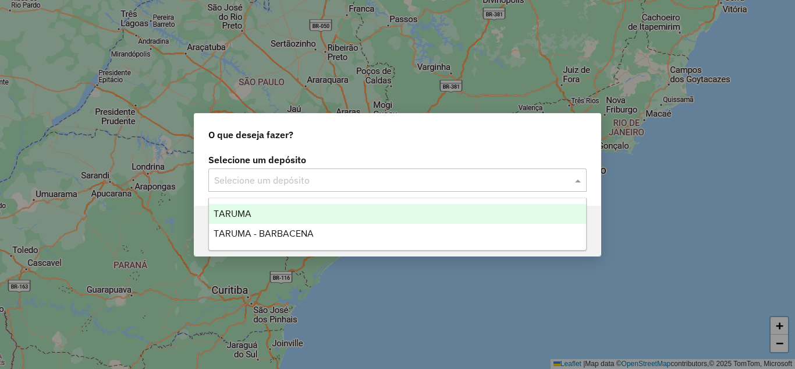
click at [322, 208] on div "TARUMA" at bounding box center [397, 214] width 377 height 20
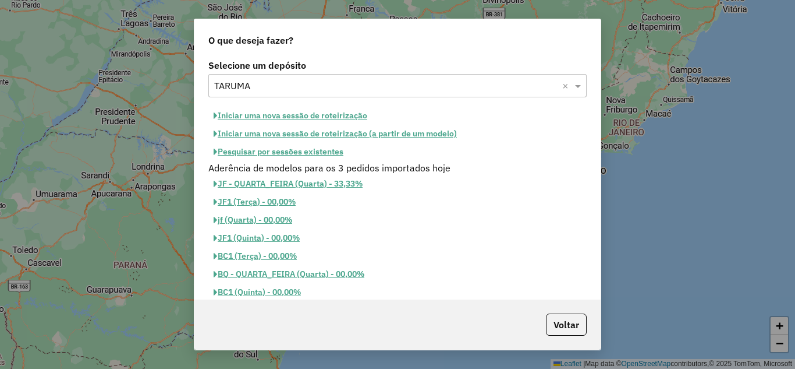
click at [300, 153] on button "Pesquisar por sessões existentes" at bounding box center [278, 152] width 140 height 18
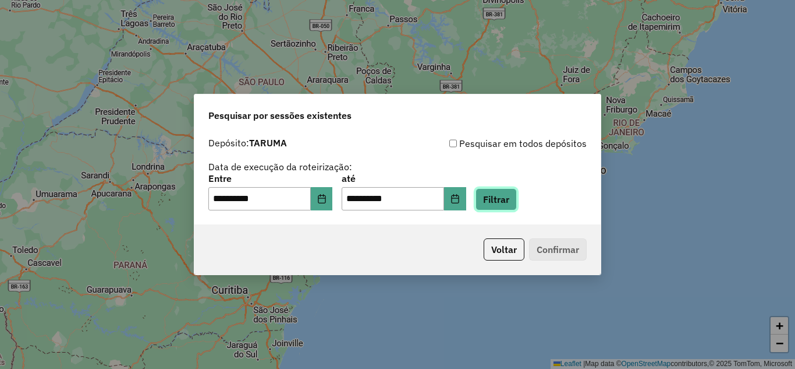
click at [504, 198] on button "Filtrar" at bounding box center [496, 199] width 41 height 22
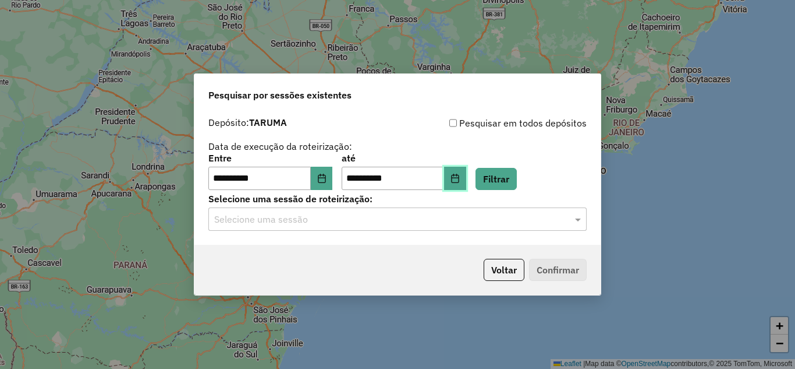
click at [460, 182] on icon "Choose Date" at bounding box center [455, 178] width 9 height 9
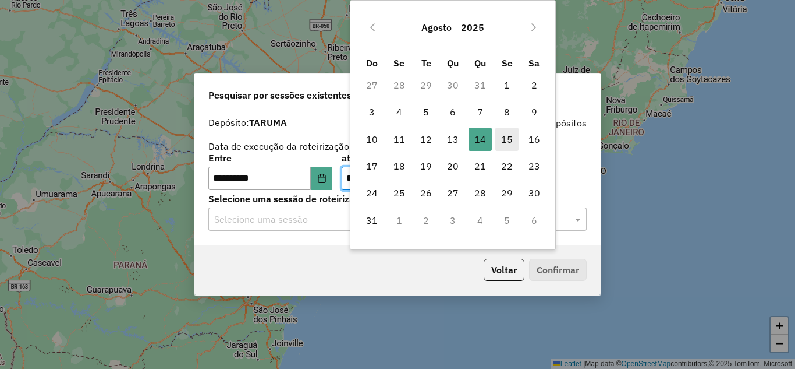
click at [504, 141] on span "15" at bounding box center [506, 139] width 23 height 23
type input "**********"
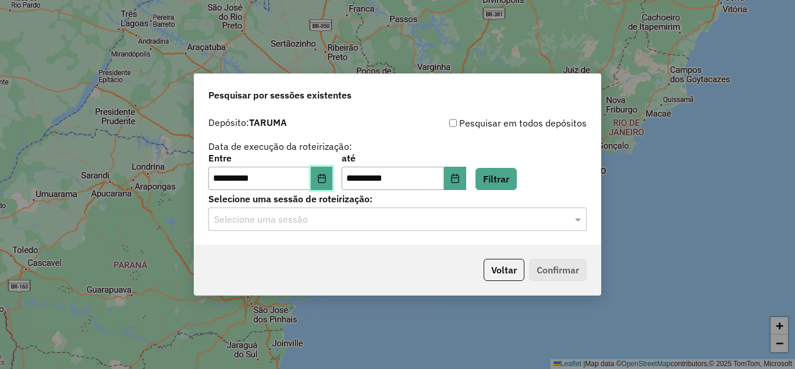
click at [327, 174] on icon "Choose Date" at bounding box center [321, 178] width 9 height 9
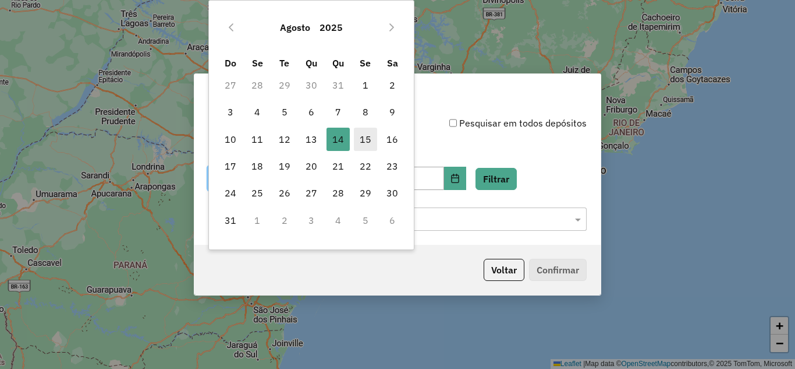
click at [363, 140] on span "15" at bounding box center [365, 139] width 23 height 23
type input "**********"
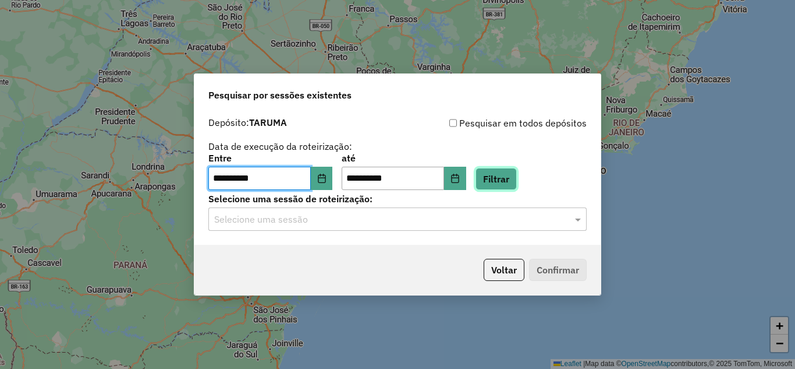
click at [508, 177] on button "Filtrar" at bounding box center [496, 179] width 41 height 22
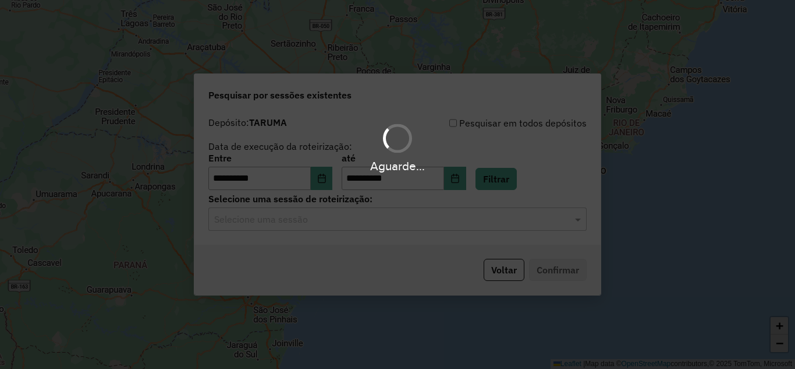
click at [421, 216] on div "Aguarde..." at bounding box center [397, 184] width 795 height 369
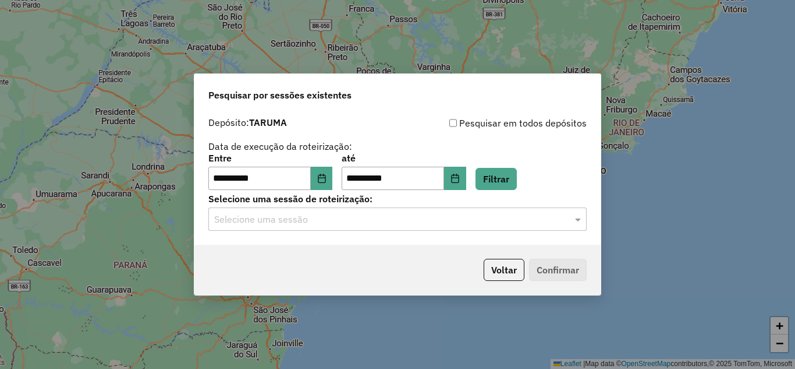
drag, startPoint x: 422, startPoint y: 219, endPoint x: 413, endPoint y: 222, distance: 9.4
click at [421, 219] on input "text" at bounding box center [386, 220] width 344 height 14
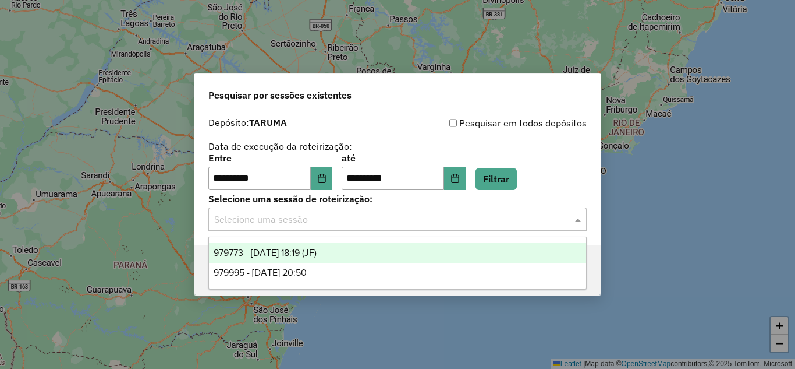
click at [395, 247] on div "979773 - 15/08/2025 18:19 (JF)" at bounding box center [397, 253] width 377 height 20
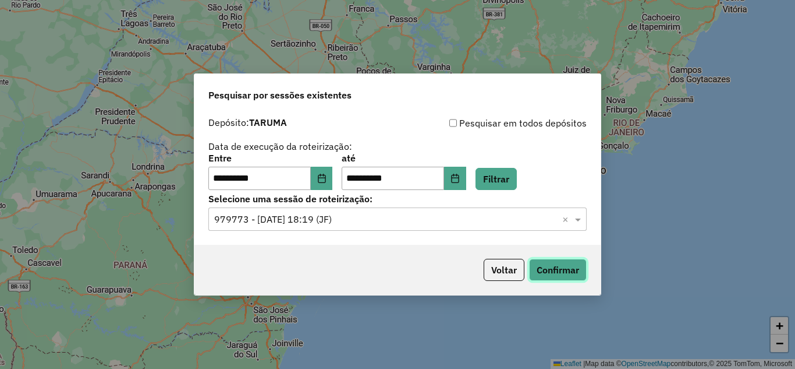
click at [565, 264] on button "Confirmar" at bounding box center [558, 270] width 58 height 22
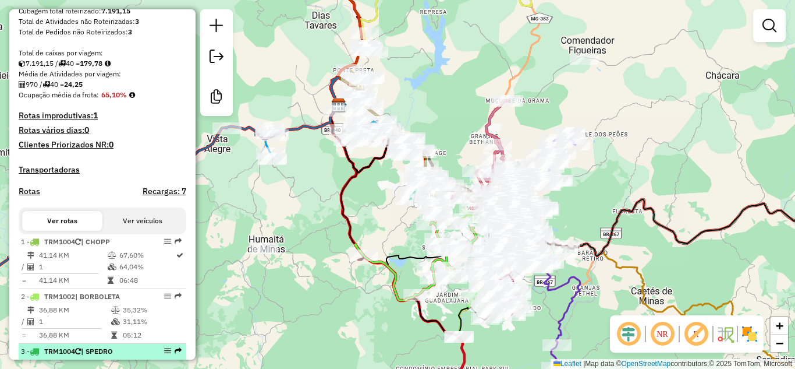
scroll to position [349, 0]
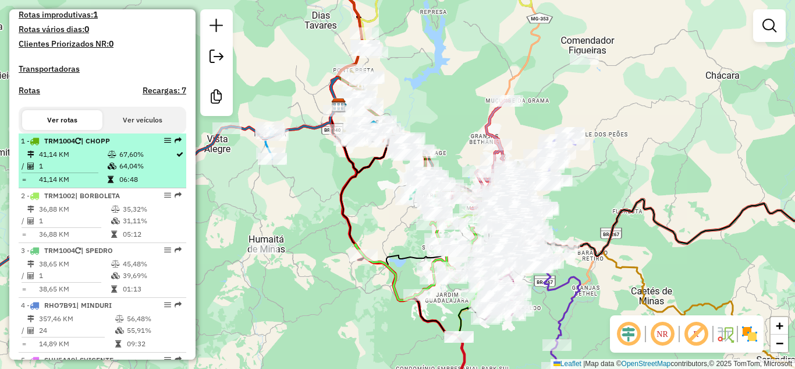
click at [94, 161] on td "1" at bounding box center [72, 166] width 69 height 12
select select "**********"
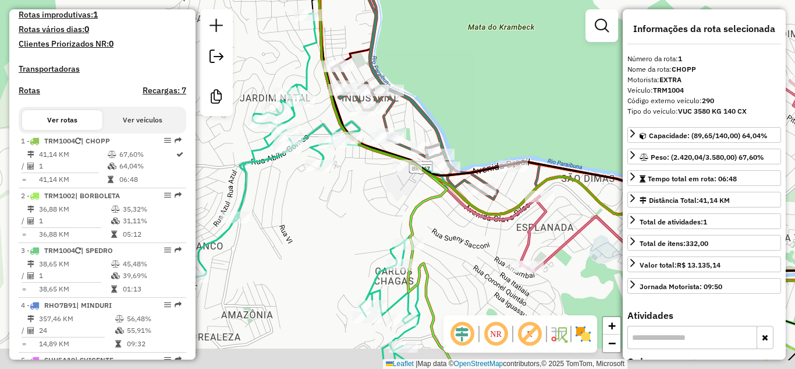
drag, startPoint x: 433, startPoint y: 228, endPoint x: 411, endPoint y: 145, distance: 85.4
click at [411, 145] on icon at bounding box center [374, 138] width 153 height 443
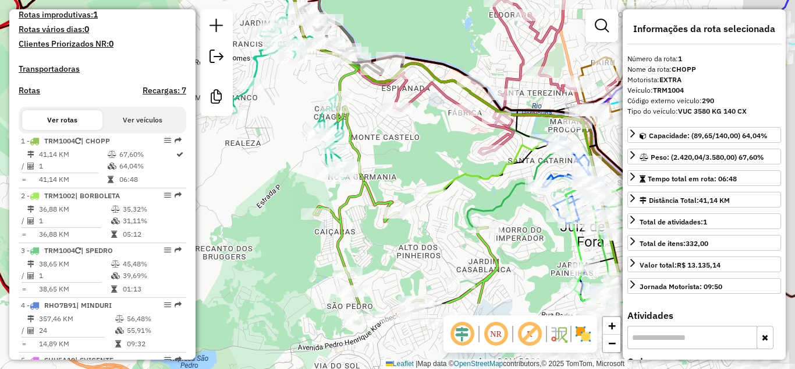
drag, startPoint x: 455, startPoint y: 239, endPoint x: 385, endPoint y: 138, distance: 122.6
click at [374, 122] on div "Janela de atendimento Grade de atendimento Capacidade Transportadoras Veículos …" at bounding box center [397, 184] width 795 height 369
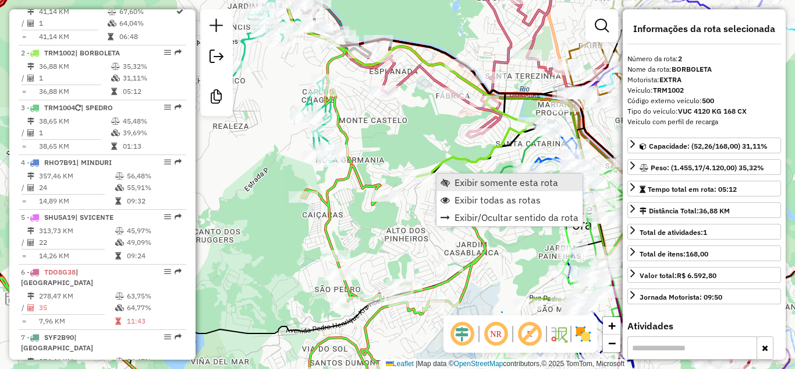
scroll to position [528, 0]
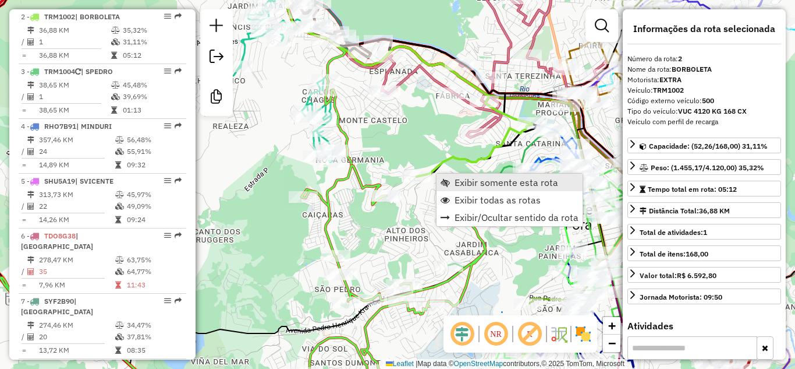
click at [452, 176] on link "Exibir somente esta rota" at bounding box center [510, 182] width 146 height 17
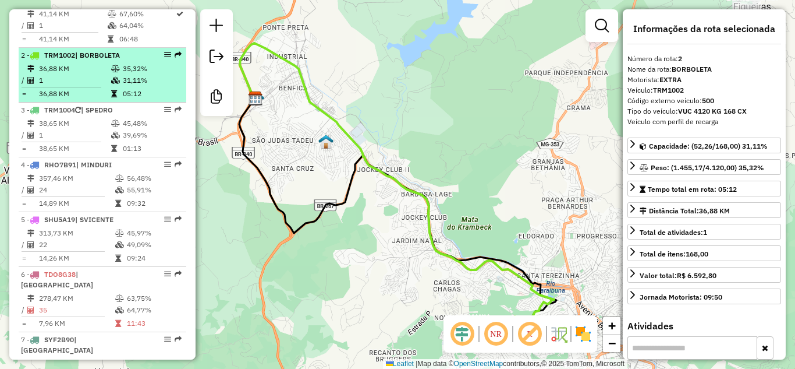
scroll to position [470, 0]
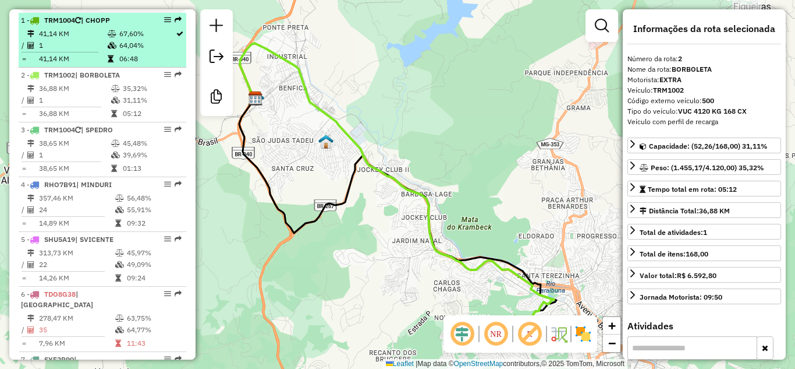
click at [93, 34] on td "41,14 KM" at bounding box center [72, 34] width 69 height 12
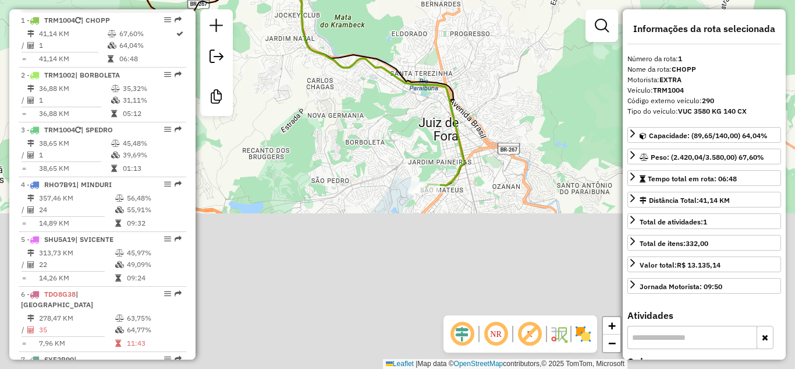
drag, startPoint x: 362, startPoint y: 231, endPoint x: 253, endPoint y: 60, distance: 202.4
click at [253, 60] on div "Janela de atendimento Grade de atendimento Capacidade Transportadoras Veículos …" at bounding box center [397, 184] width 795 height 369
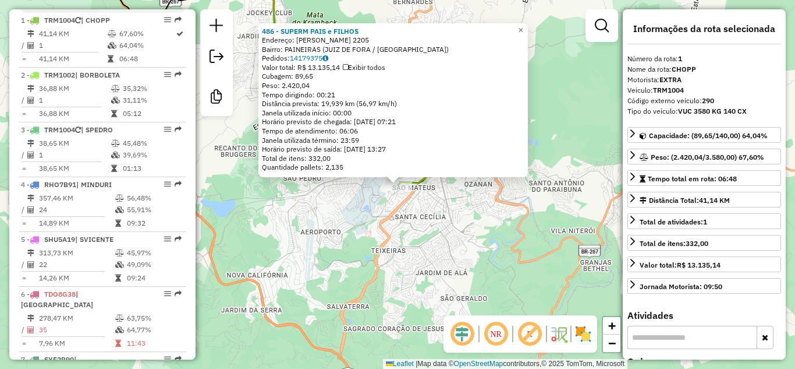
scroll to position [473, 0]
